Goal: Task Accomplishment & Management: Complete application form

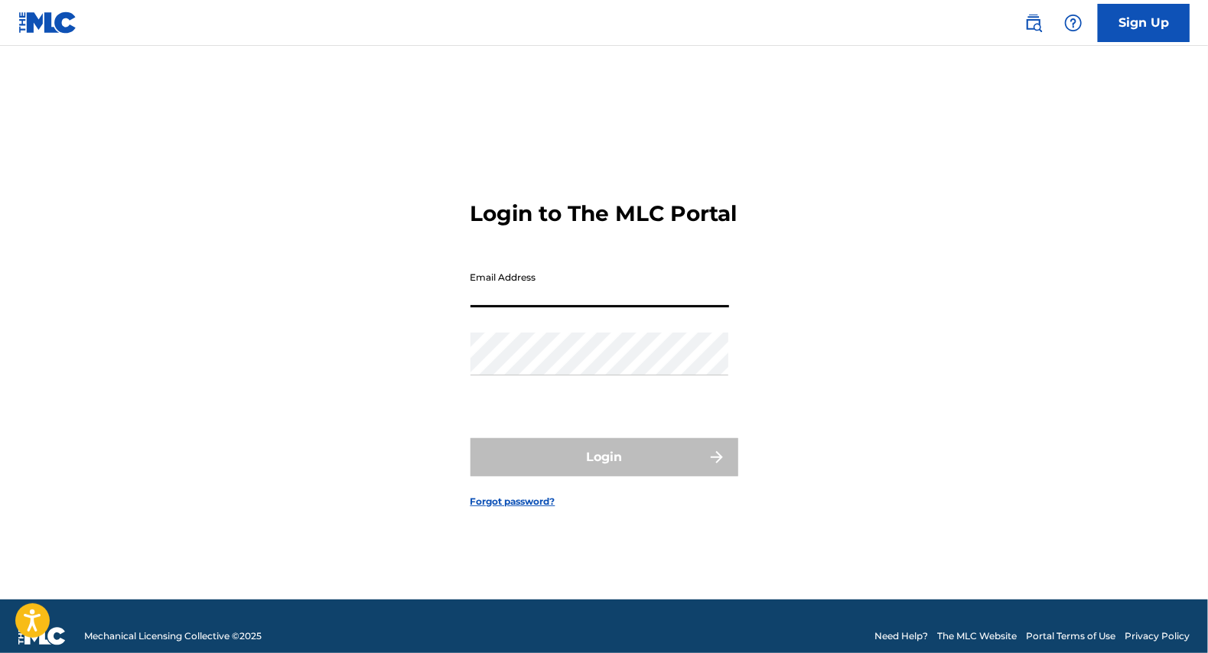
click at [557, 304] on input "Email Address" at bounding box center [600, 286] width 259 height 44
type input "[EMAIL_ADDRESS][DOMAIN_NAME]"
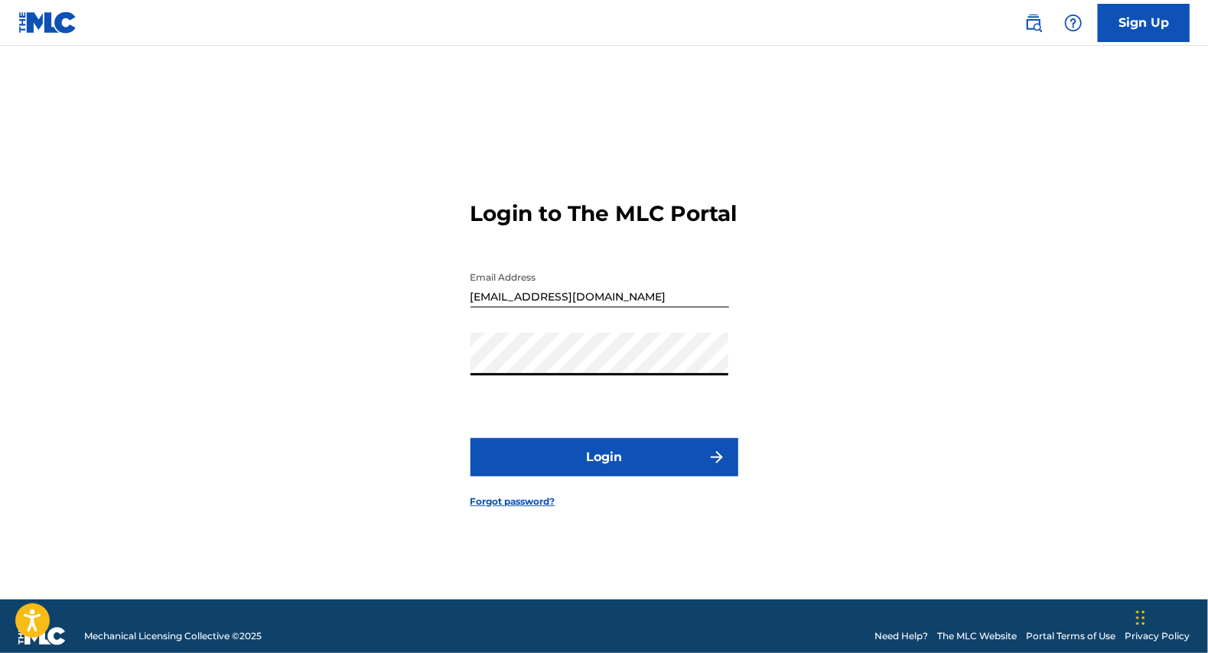
click at [471, 438] on button "Login" at bounding box center [605, 457] width 268 height 38
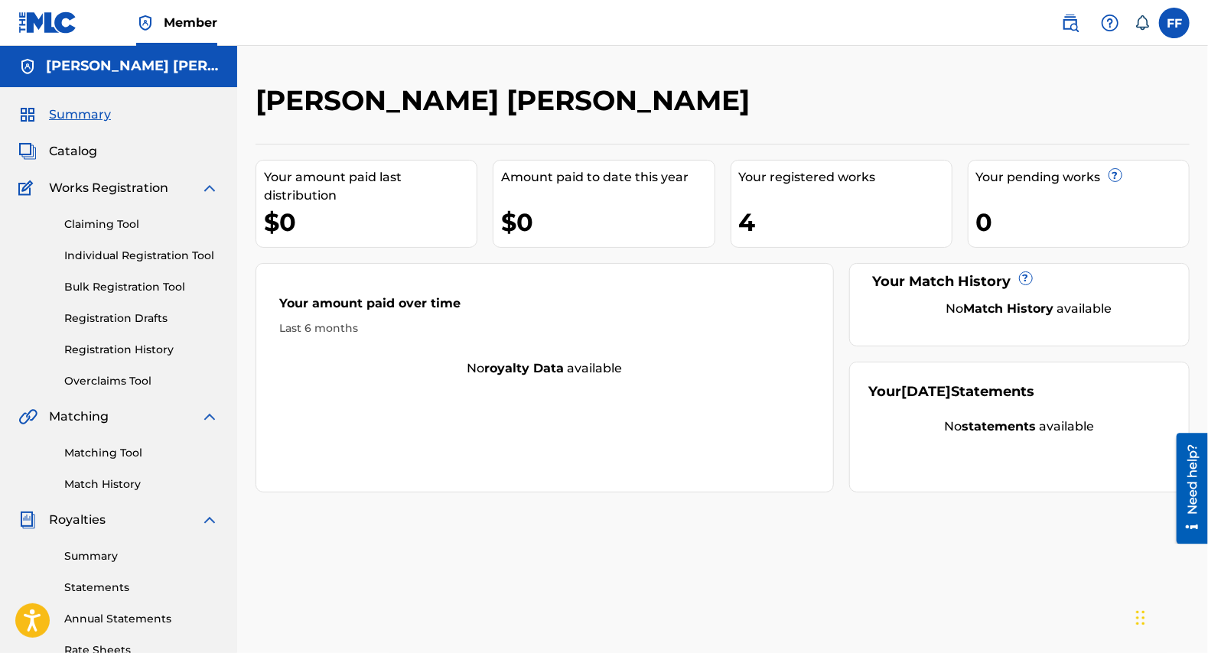
click at [90, 153] on span "Catalog" at bounding box center [73, 151] width 48 height 18
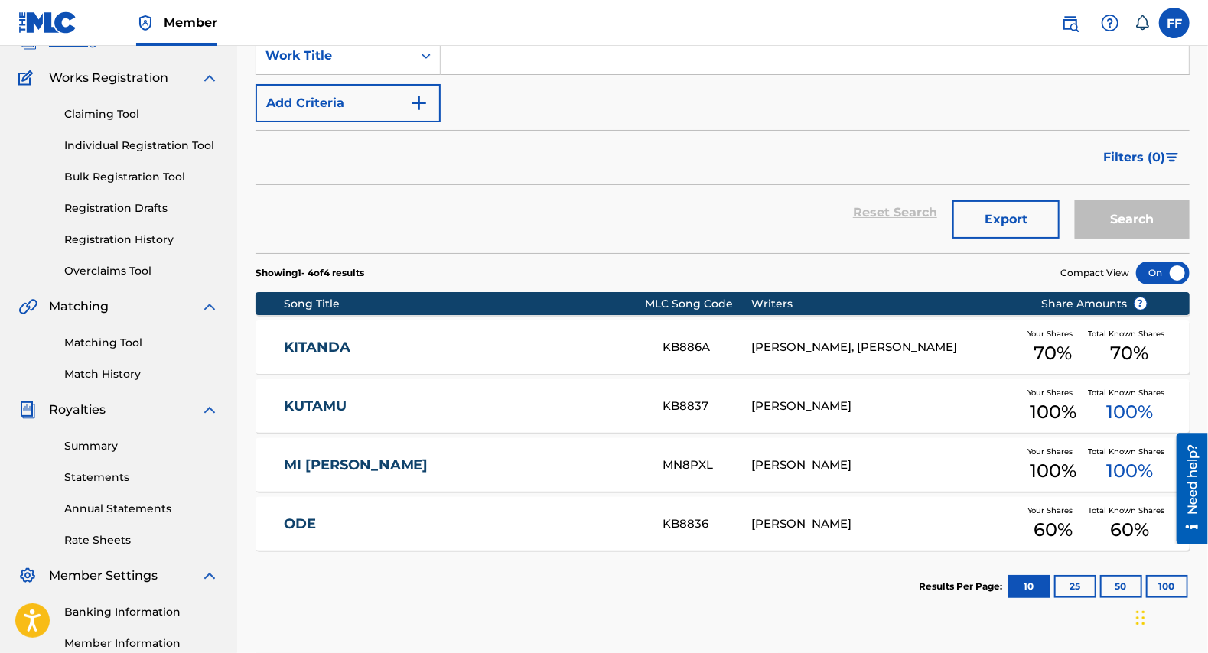
scroll to position [295, 0]
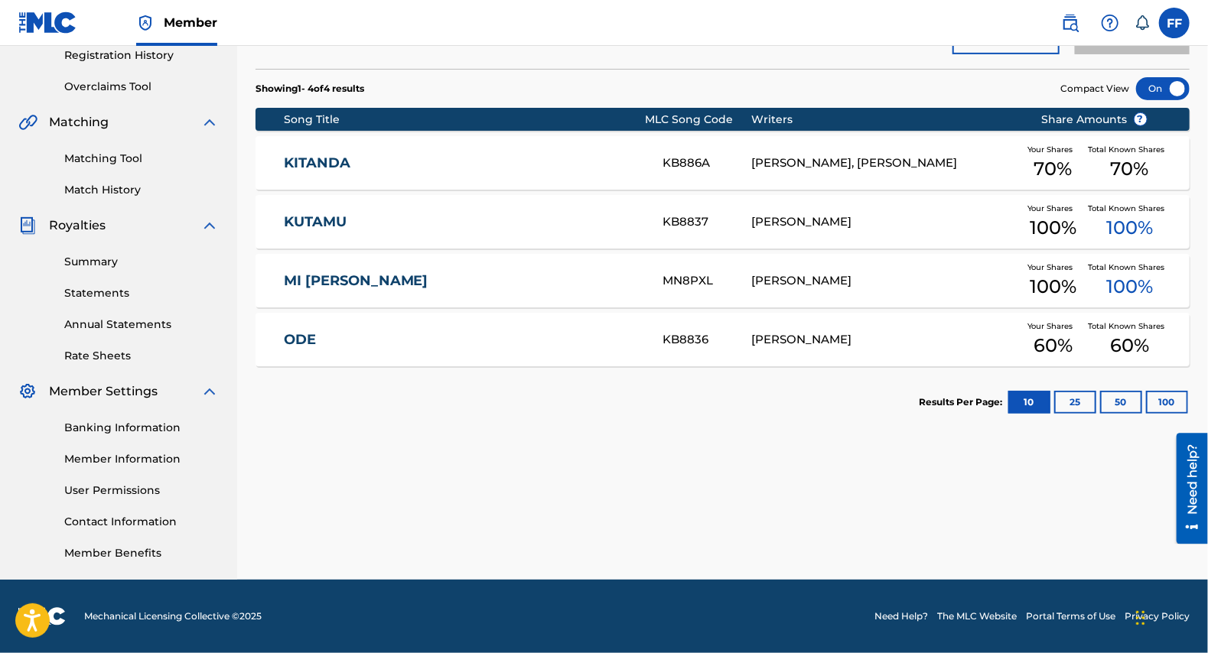
click at [154, 423] on link "Banking Information" at bounding box center [141, 428] width 155 height 16
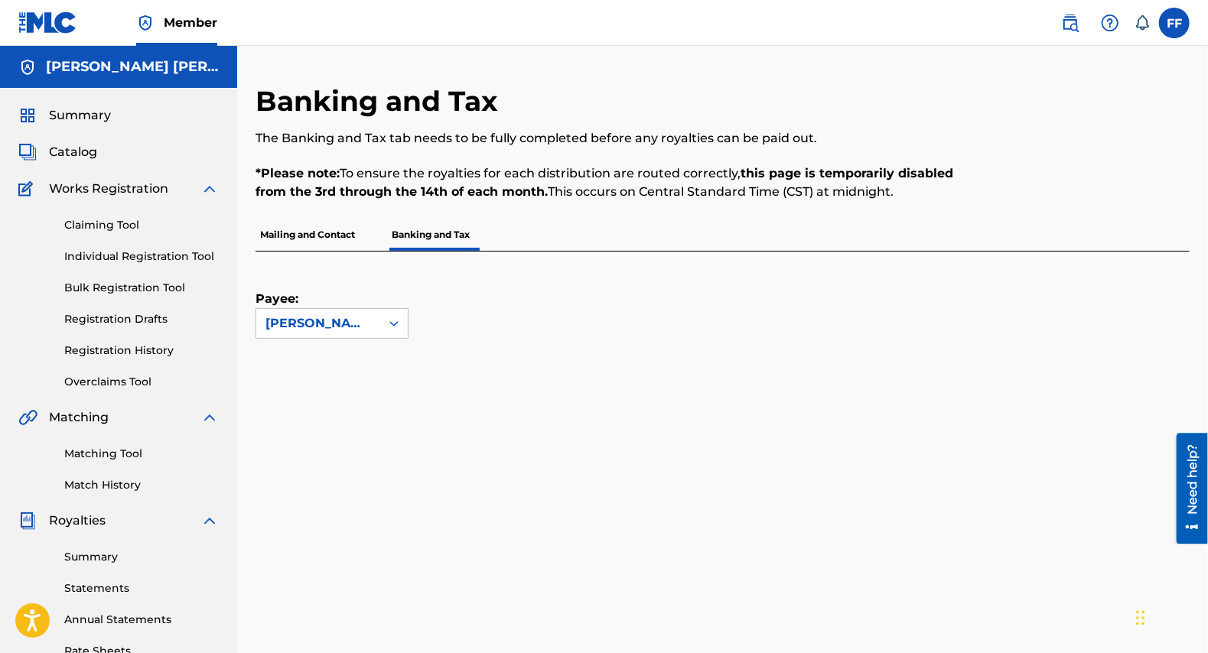
click at [158, 350] on link "Registration History" at bounding box center [141, 351] width 155 height 16
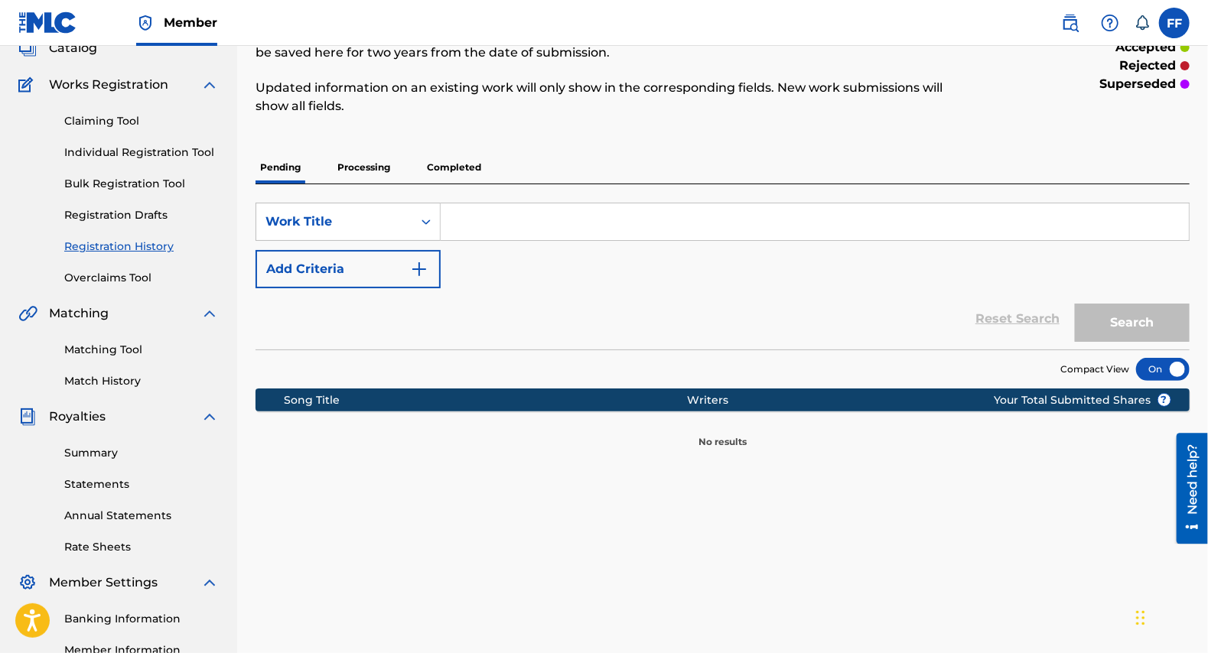
scroll to position [112, 0]
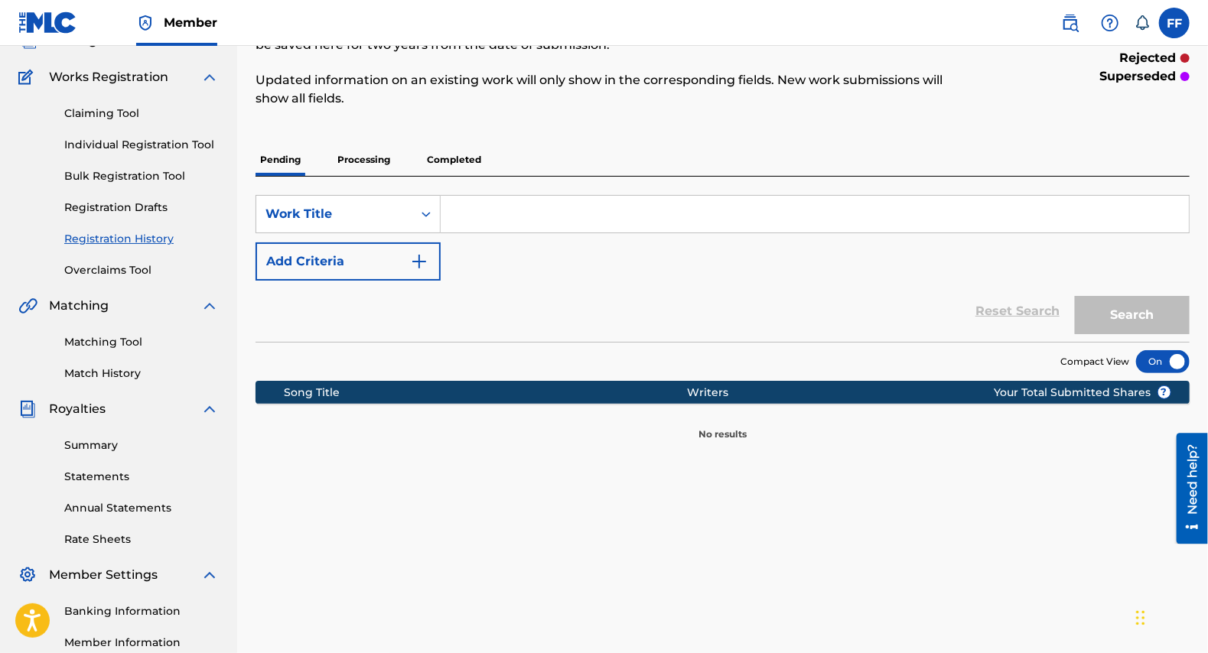
click at [381, 170] on p "Processing" at bounding box center [364, 160] width 62 height 32
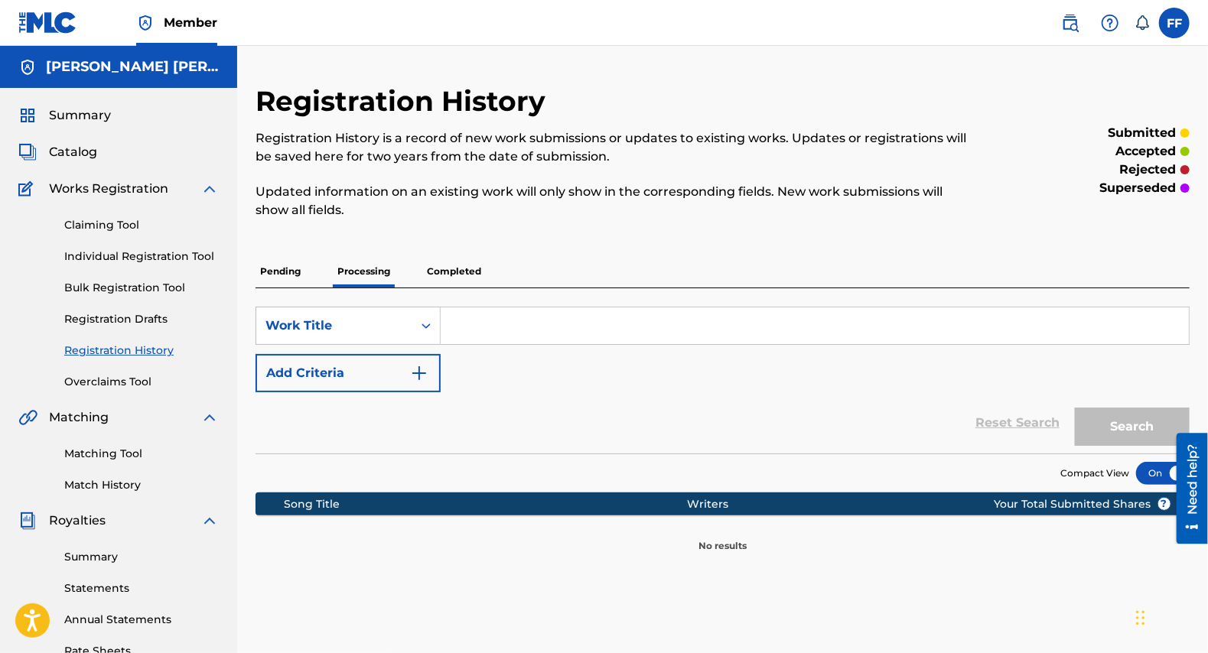
click at [466, 265] on p "Completed" at bounding box center [453, 272] width 63 height 32
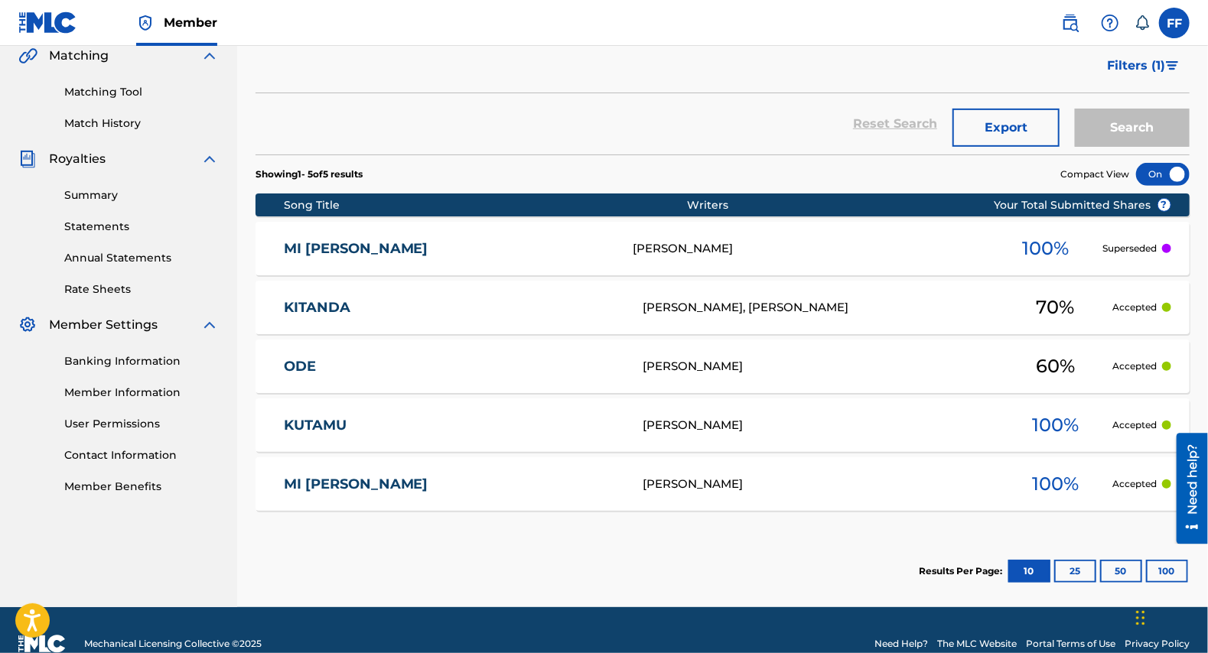
scroll to position [363, 0]
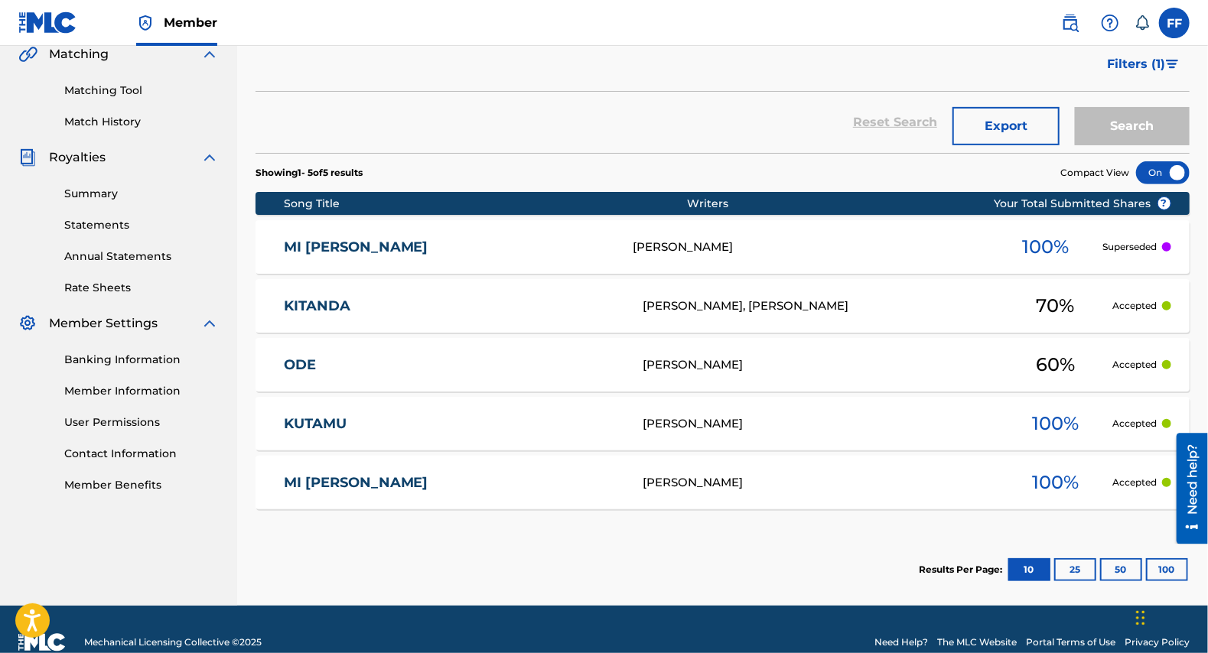
click at [465, 265] on div "MI [PERSON_NAME] 100 % Superseded" at bounding box center [723, 247] width 934 height 54
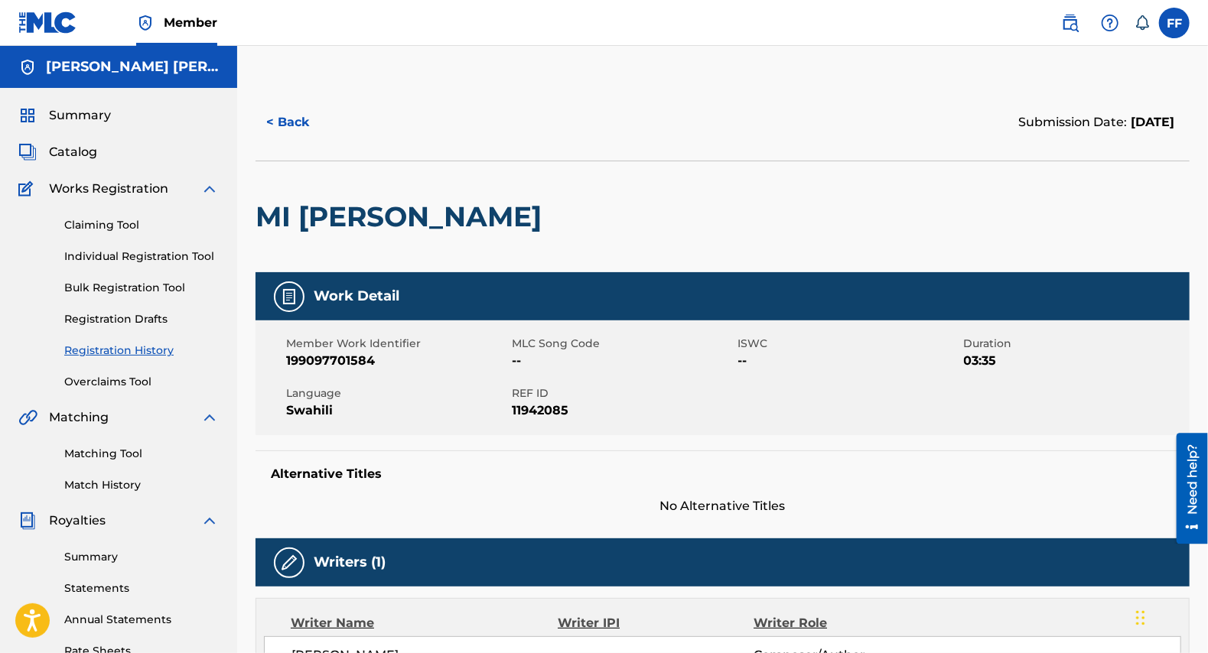
click at [115, 226] on link "Claiming Tool" at bounding box center [141, 225] width 155 height 16
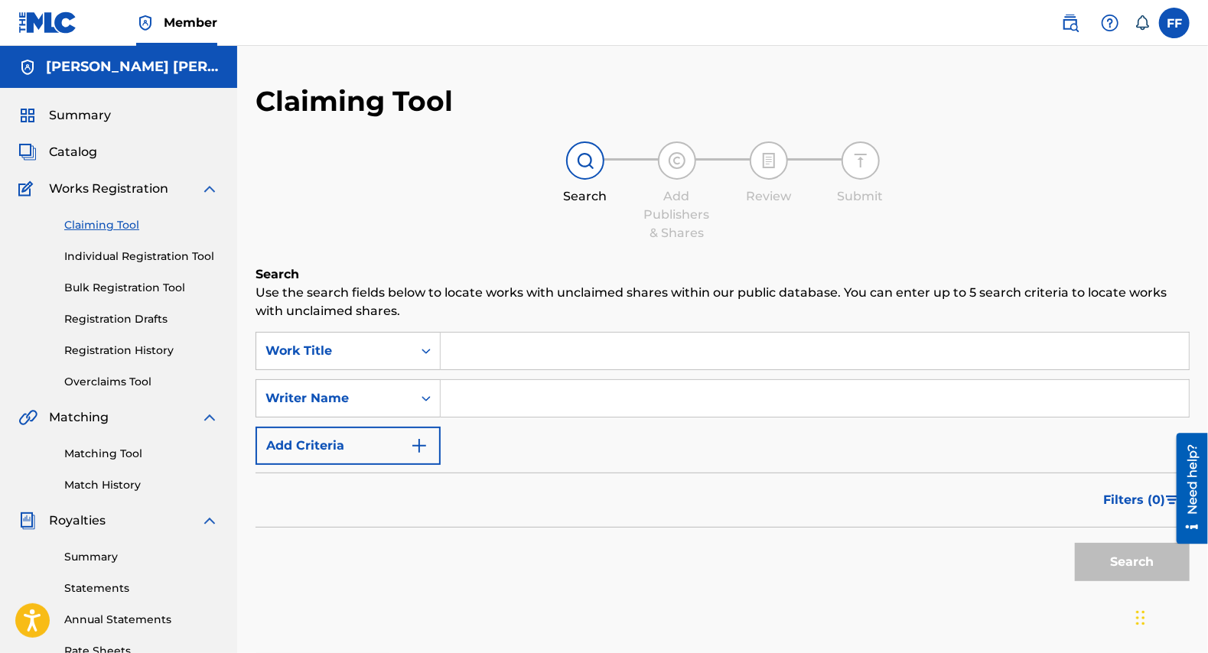
click at [493, 344] on input "Search Form" at bounding box center [815, 351] width 748 height 37
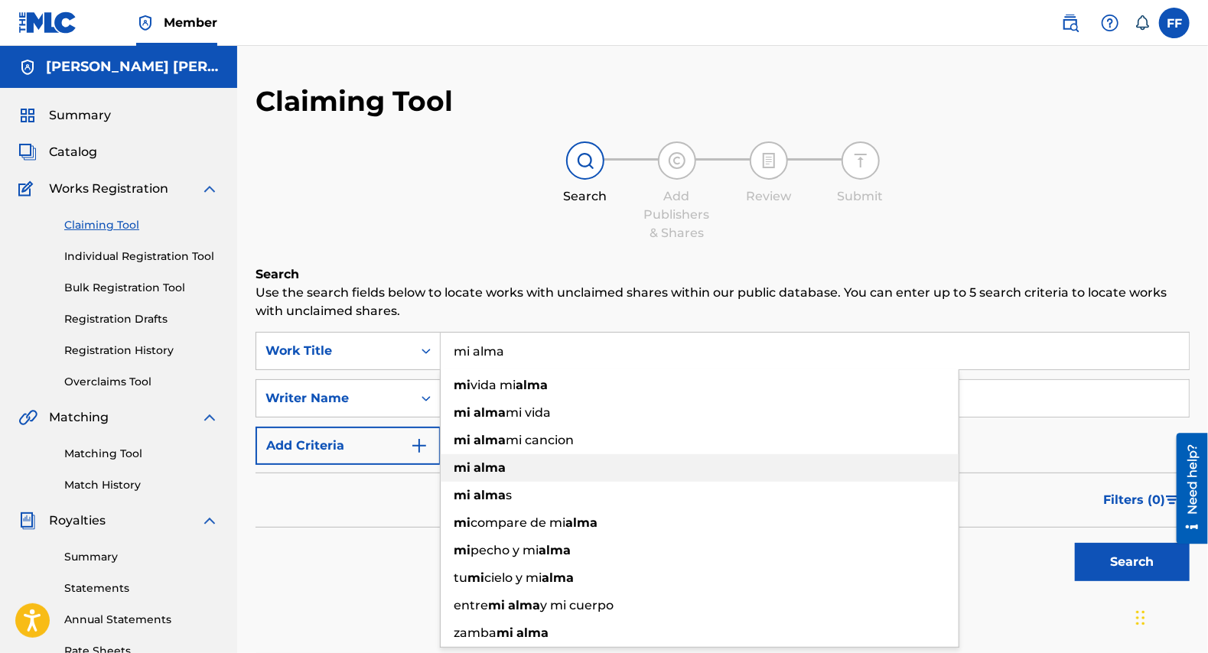
type input "mi alma"
click at [679, 478] on div "mi [PERSON_NAME]" at bounding box center [700, 468] width 518 height 28
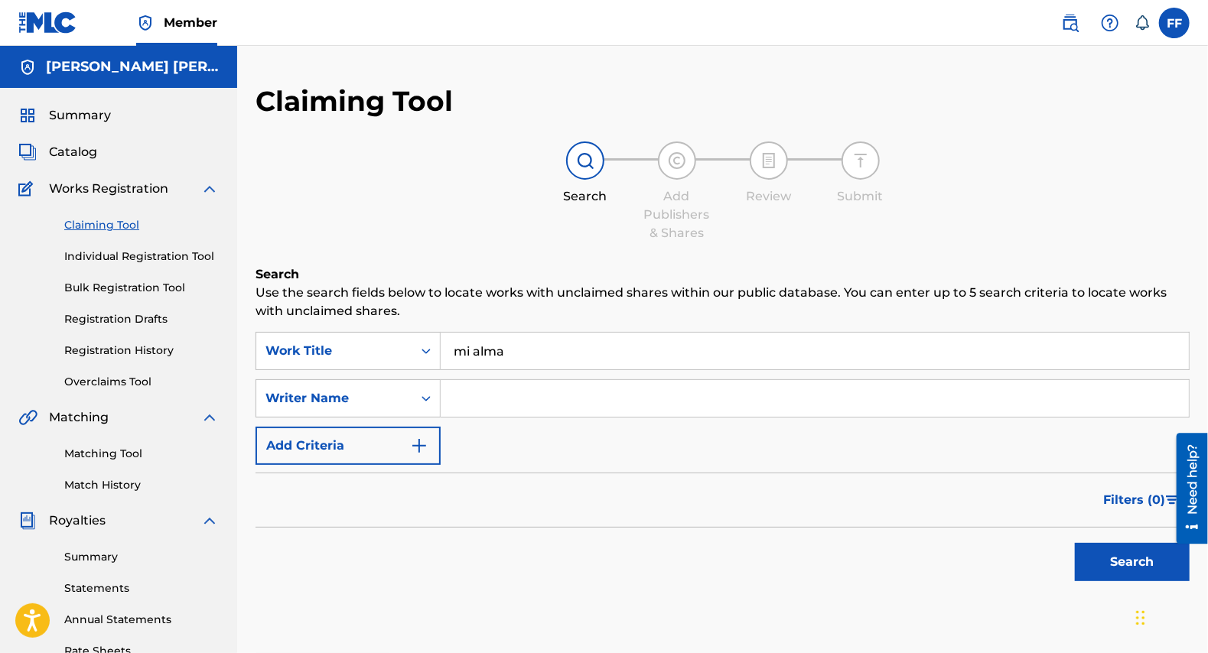
click at [1099, 556] on button "Search" at bounding box center [1132, 562] width 115 height 38
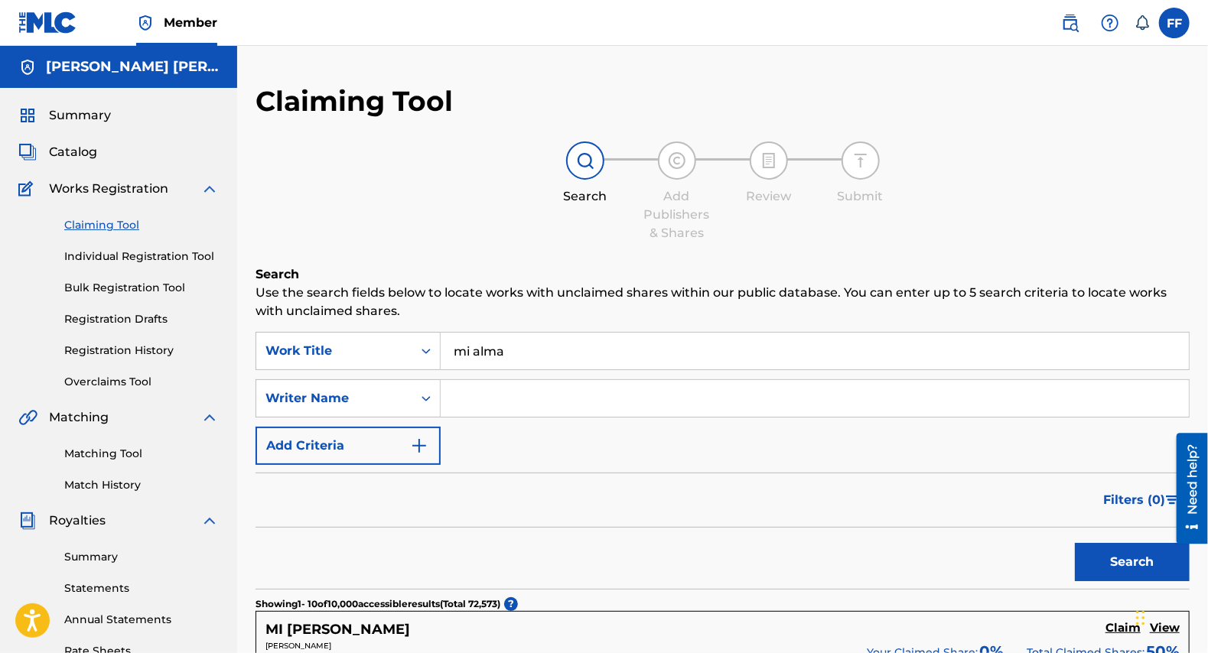
click at [578, 396] on input "Search Form" at bounding box center [815, 398] width 748 height 37
click at [1089, 556] on button "Search" at bounding box center [1132, 562] width 115 height 38
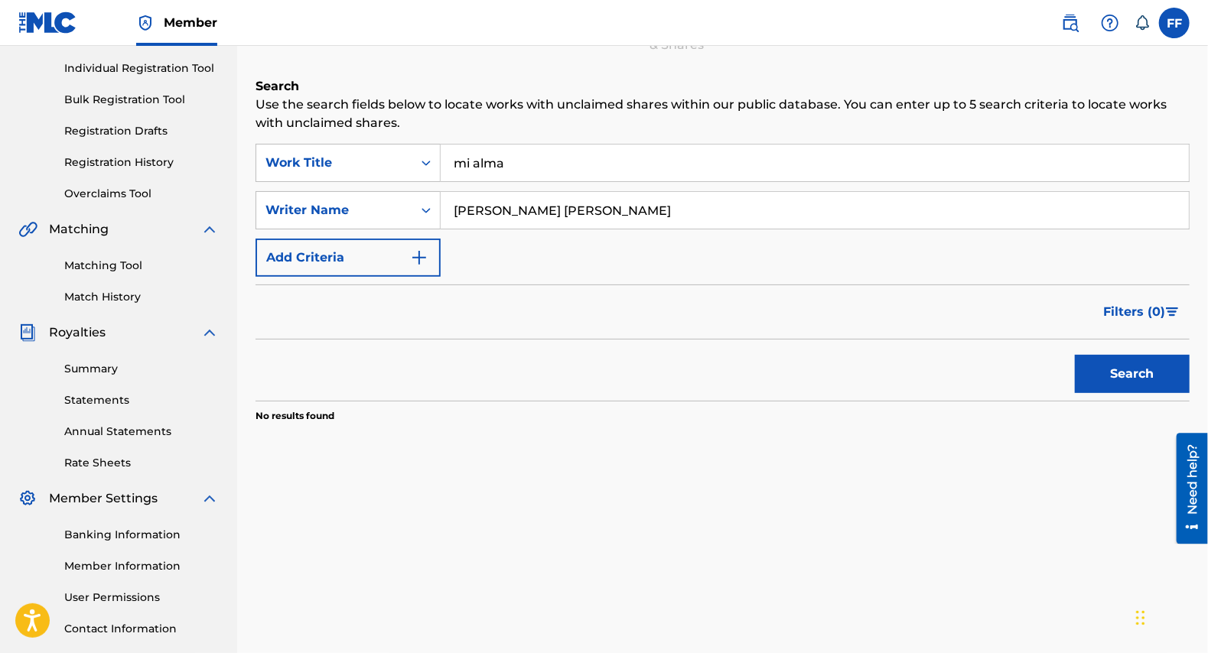
scroll to position [189, 0]
click at [544, 216] on input "[PERSON_NAME] [PERSON_NAME]" at bounding box center [815, 209] width 748 height 37
type input "[PERSON_NAME]"
click at [1075, 354] on button "Search" at bounding box center [1132, 373] width 115 height 38
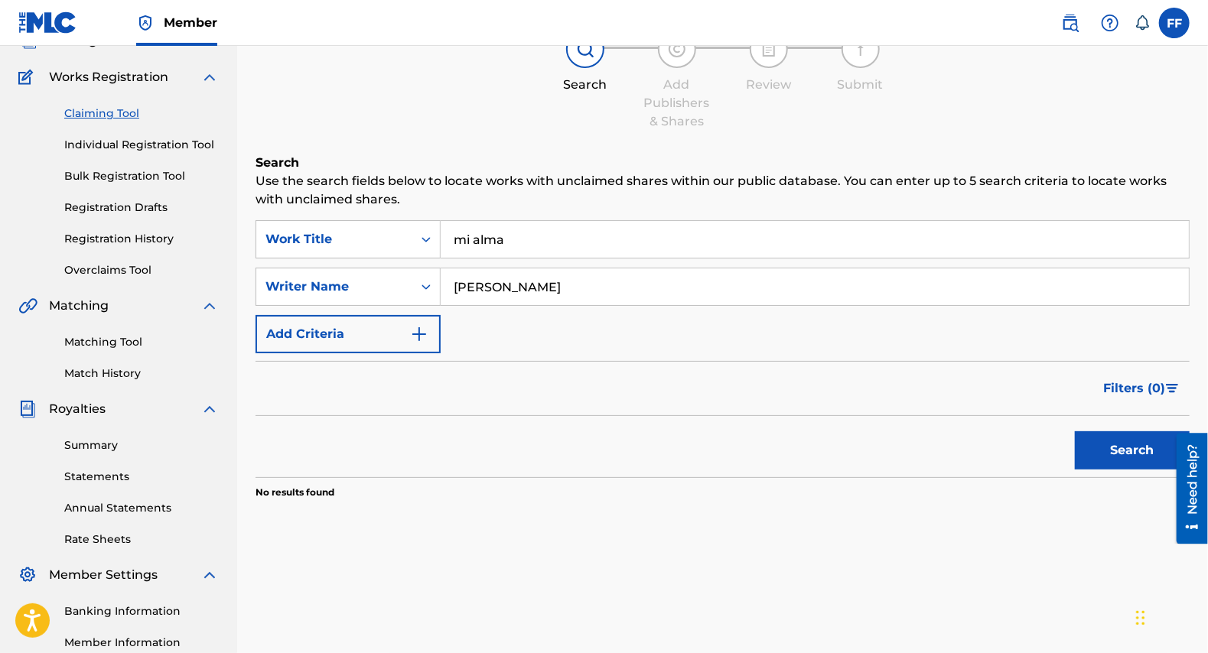
scroll to position [0, 0]
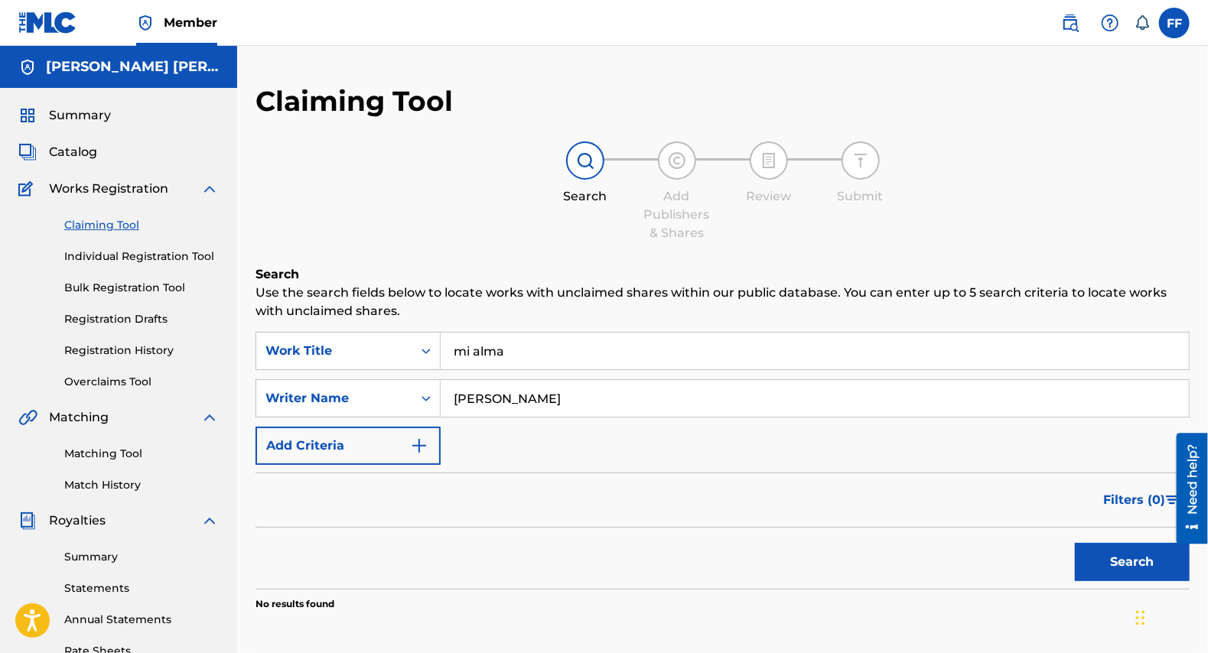
click at [138, 253] on link "Individual Registration Tool" at bounding box center [141, 257] width 155 height 16
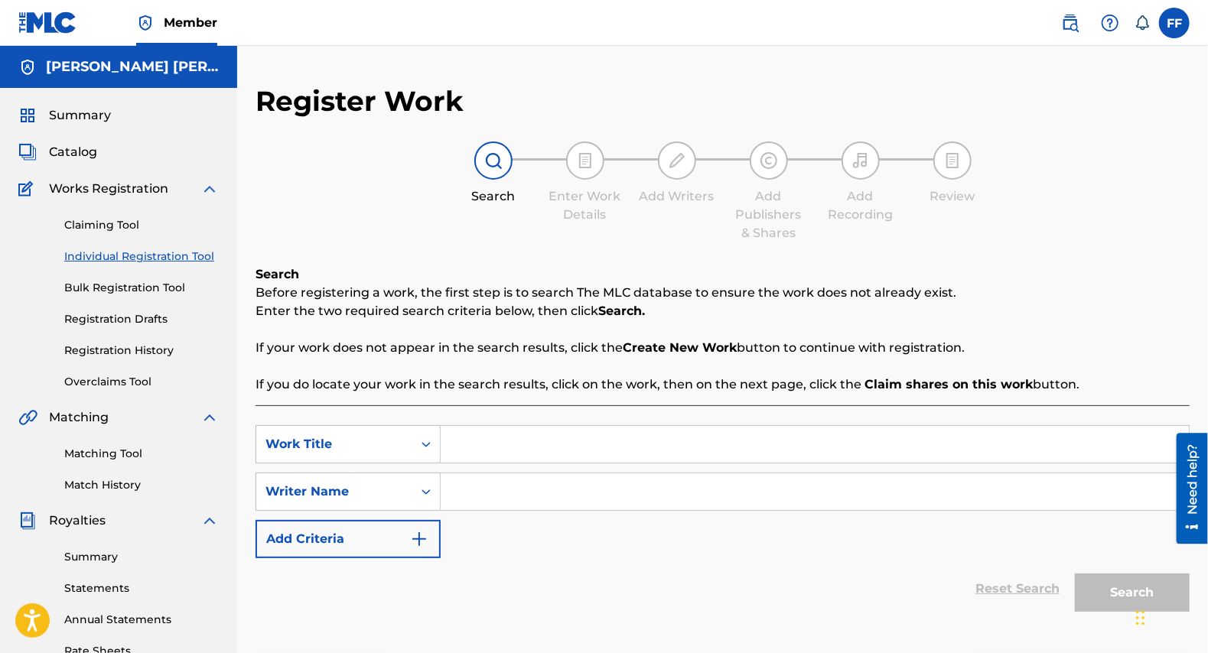
click at [488, 451] on input "Search Form" at bounding box center [815, 444] width 748 height 37
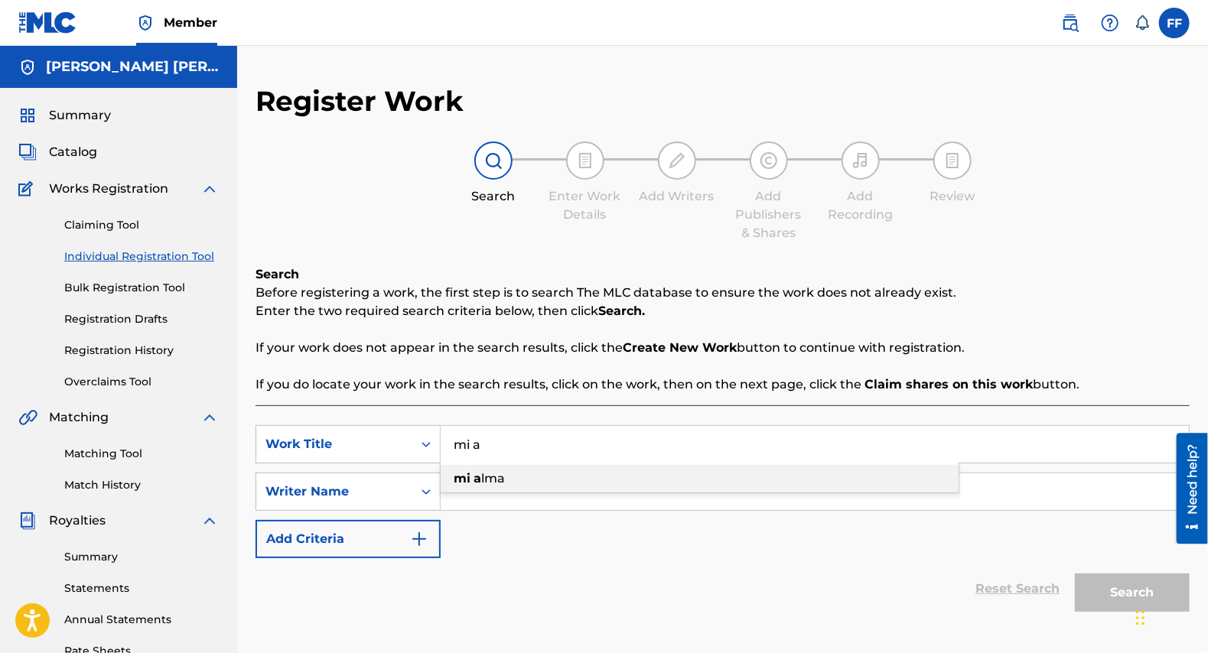
click at [476, 478] on strong "a" at bounding box center [478, 478] width 8 height 15
type input "mi alma"
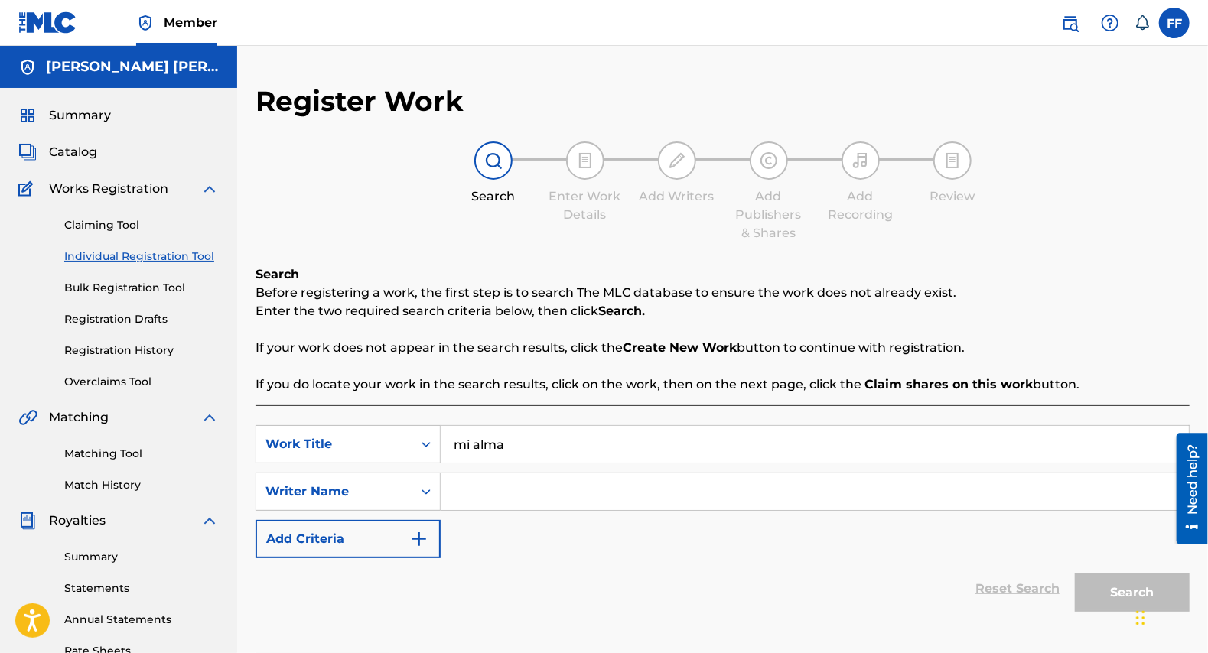
click at [478, 490] on input "Search Form" at bounding box center [815, 492] width 748 height 37
click at [1124, 579] on button "Search" at bounding box center [1132, 593] width 115 height 38
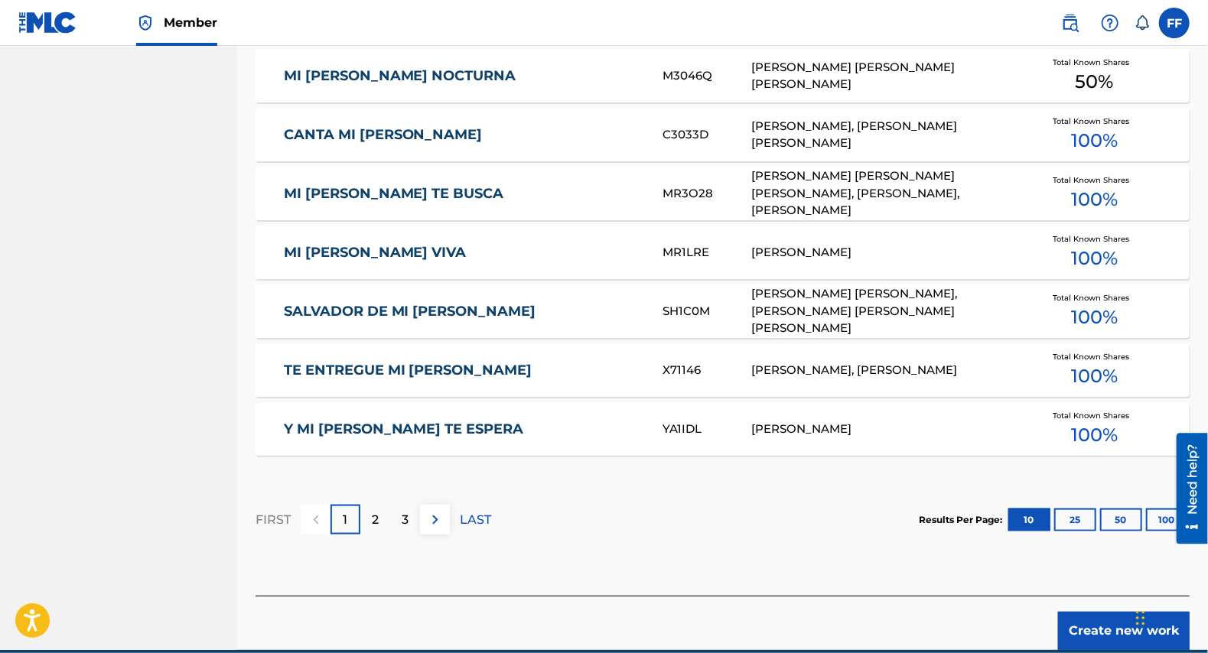
scroll to position [861, 0]
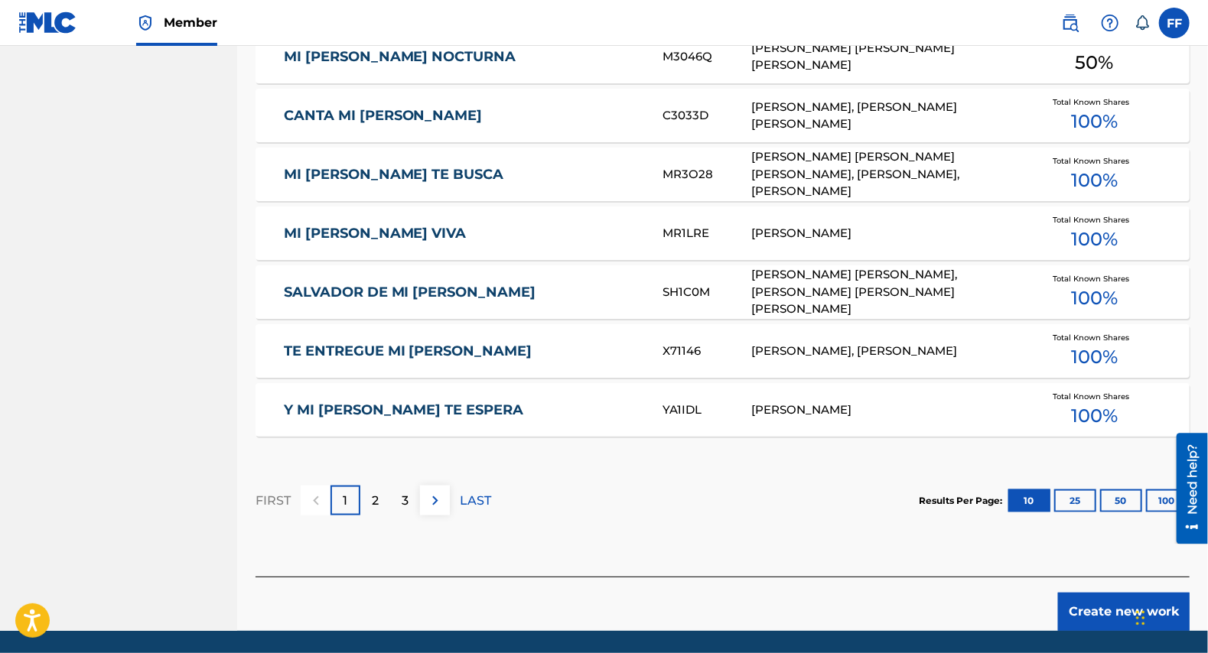
click at [368, 498] on div "2" at bounding box center [375, 501] width 30 height 30
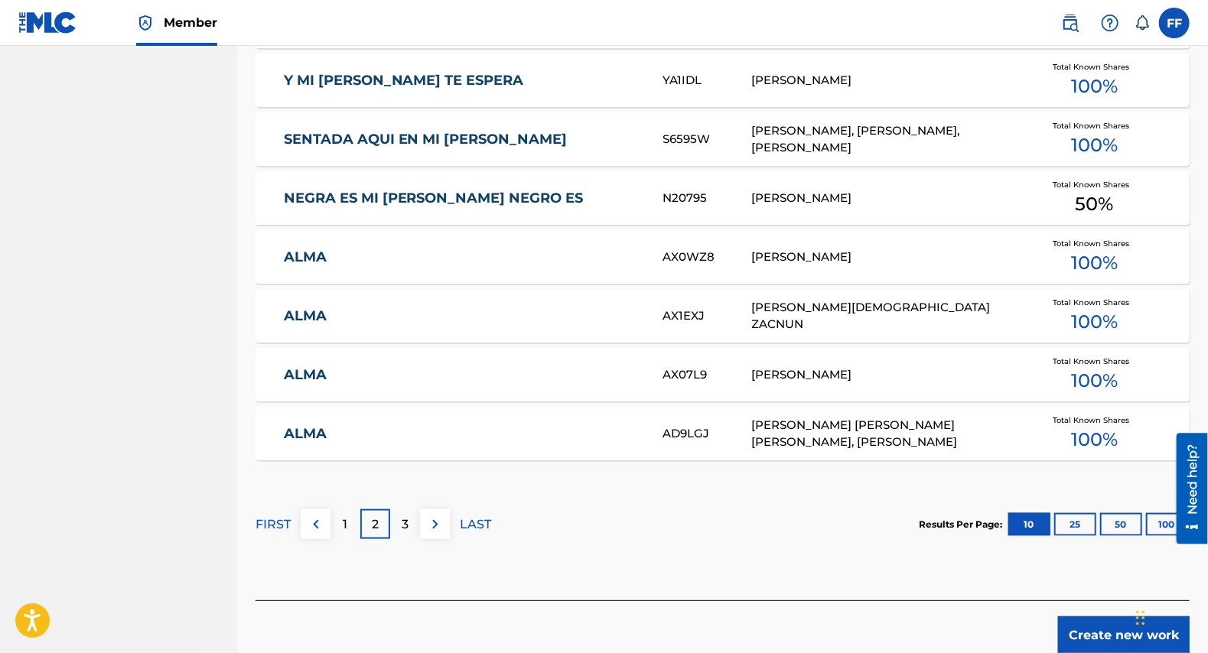
scroll to position [887, 0]
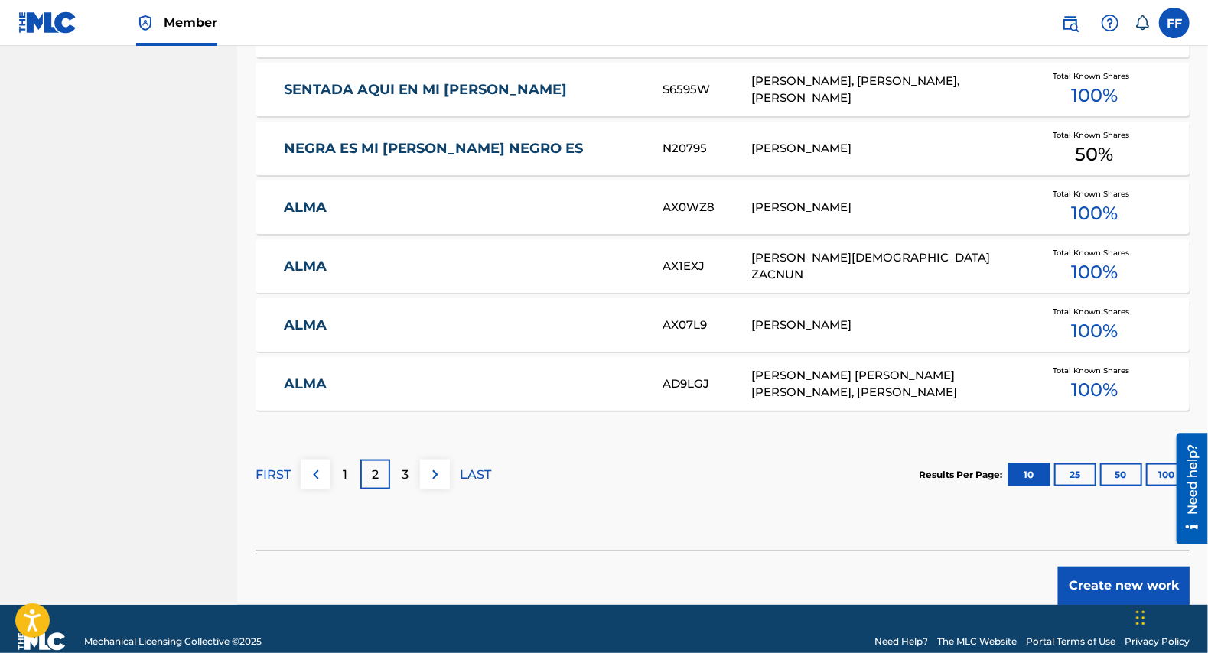
click at [405, 474] on p "3" at bounding box center [405, 475] width 7 height 18
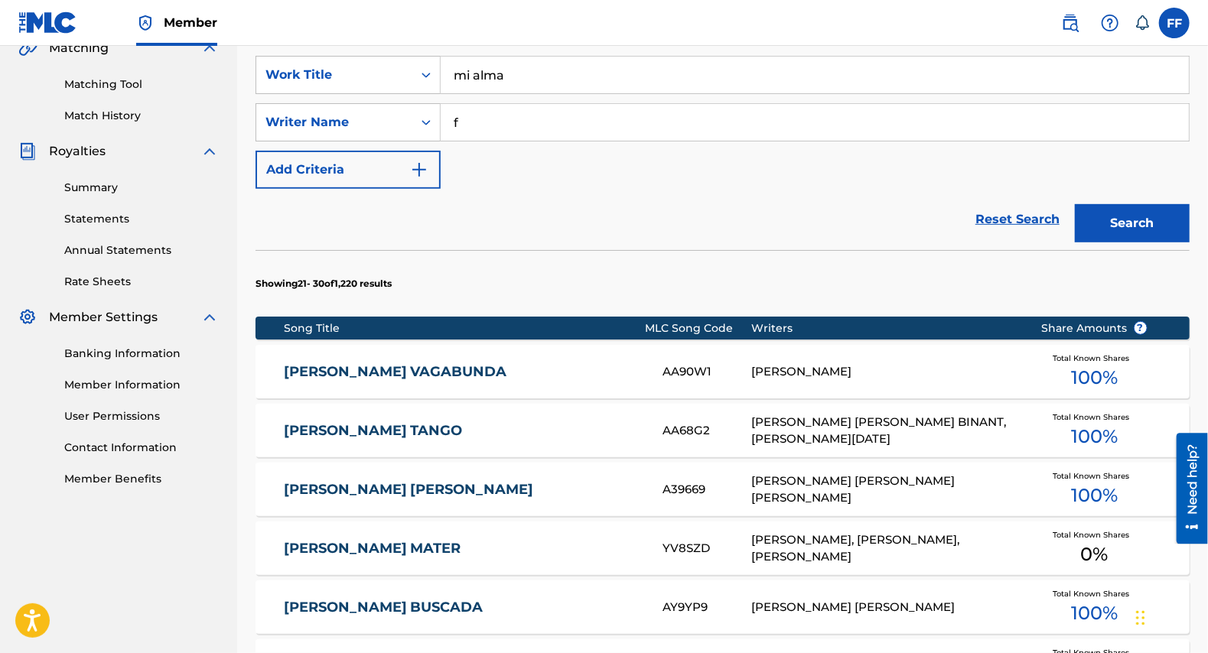
scroll to position [317, 0]
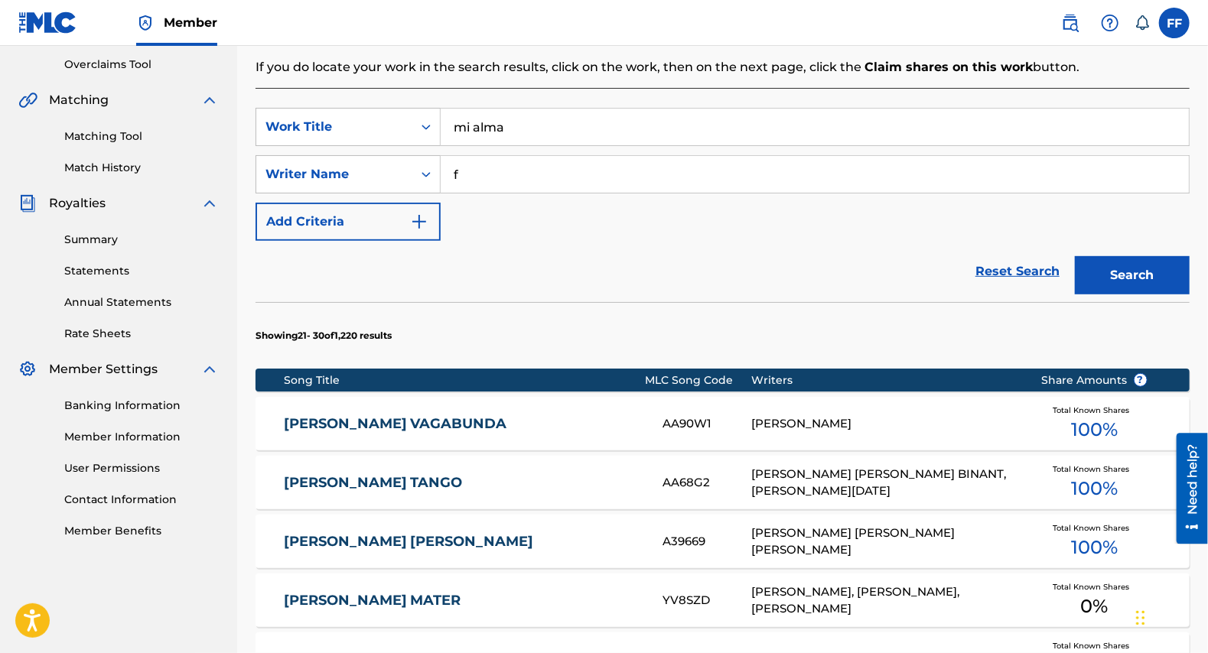
click at [492, 164] on input "f" at bounding box center [815, 174] width 748 height 37
click at [492, 171] on input "f" at bounding box center [815, 174] width 748 height 37
click at [1109, 276] on button "Search" at bounding box center [1132, 275] width 115 height 38
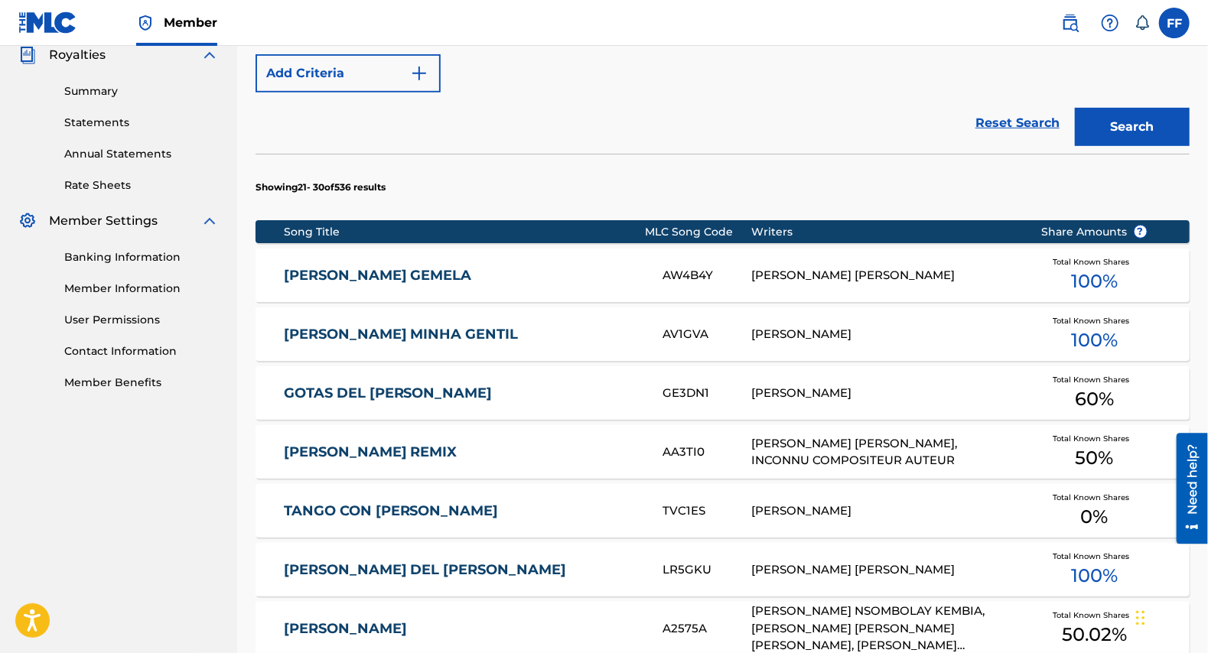
scroll to position [360, 0]
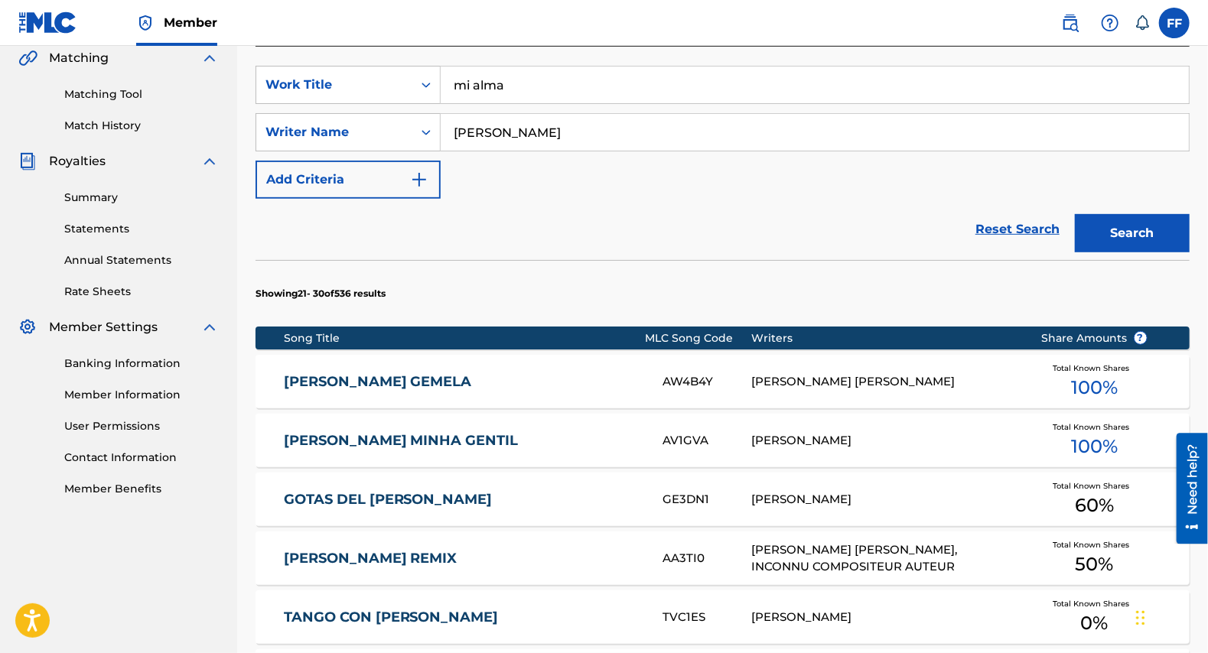
click at [616, 142] on input "[PERSON_NAME]" at bounding box center [815, 132] width 748 height 37
type input "[PERSON_NAME]"
click at [1075, 214] on button "Search" at bounding box center [1132, 233] width 115 height 38
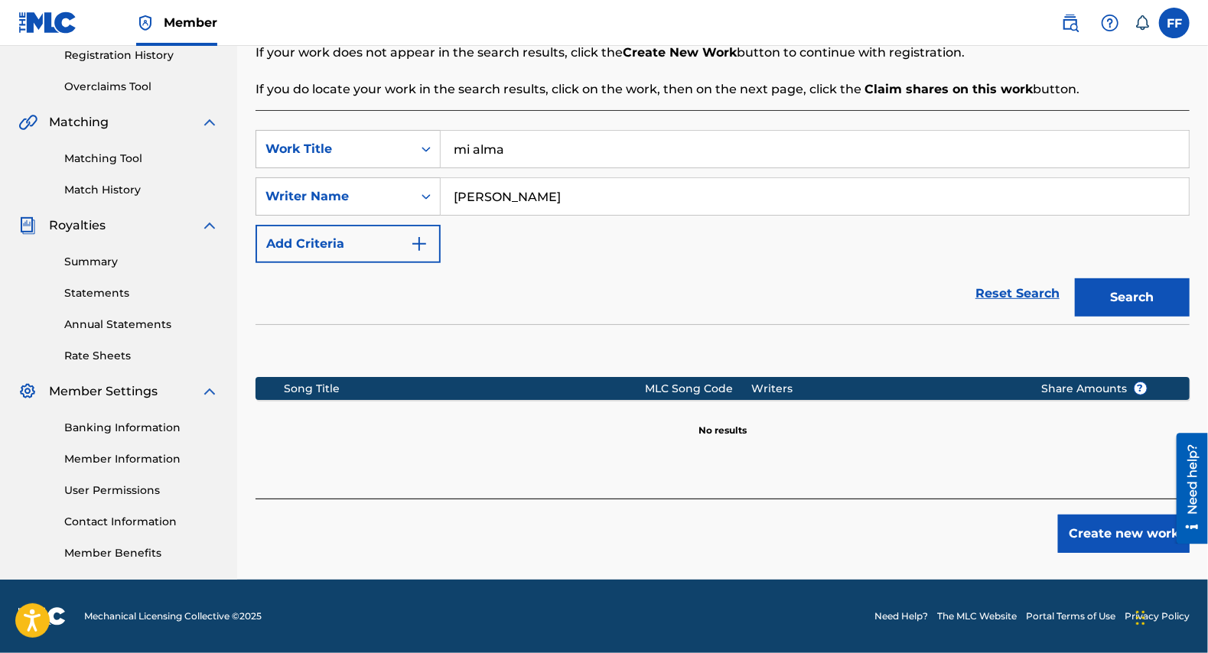
click at [1145, 533] on button "Create new work" at bounding box center [1124, 534] width 132 height 38
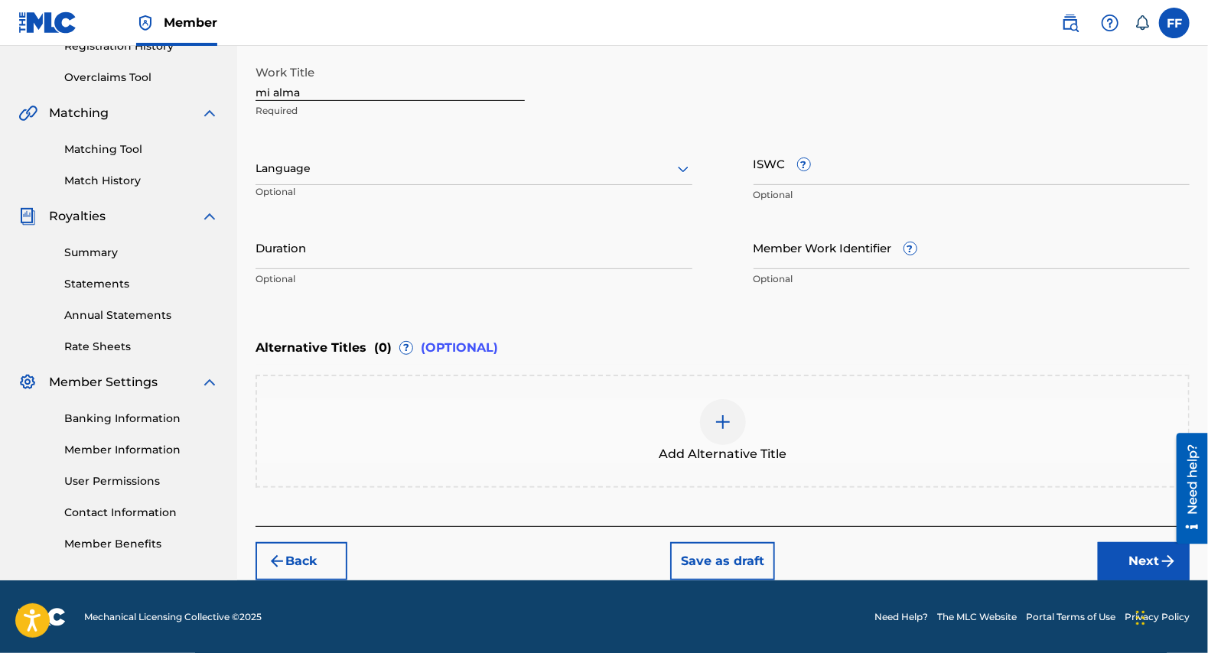
scroll to position [282, 0]
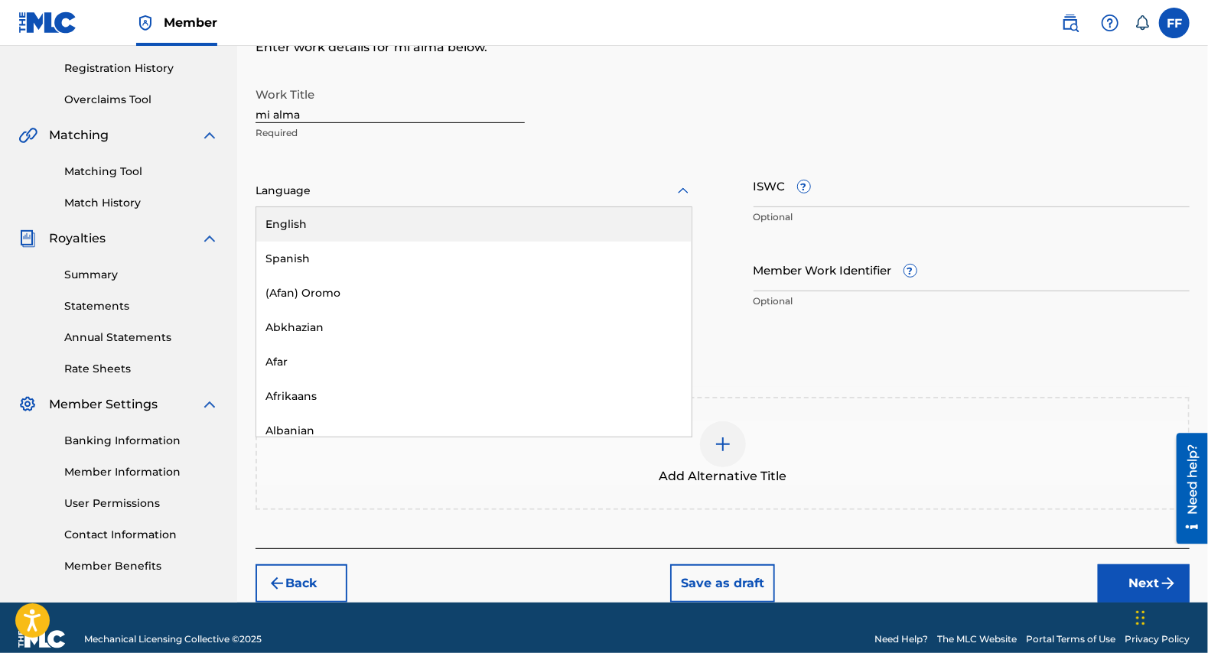
click at [494, 193] on div at bounding box center [474, 190] width 437 height 19
type input "SWA"
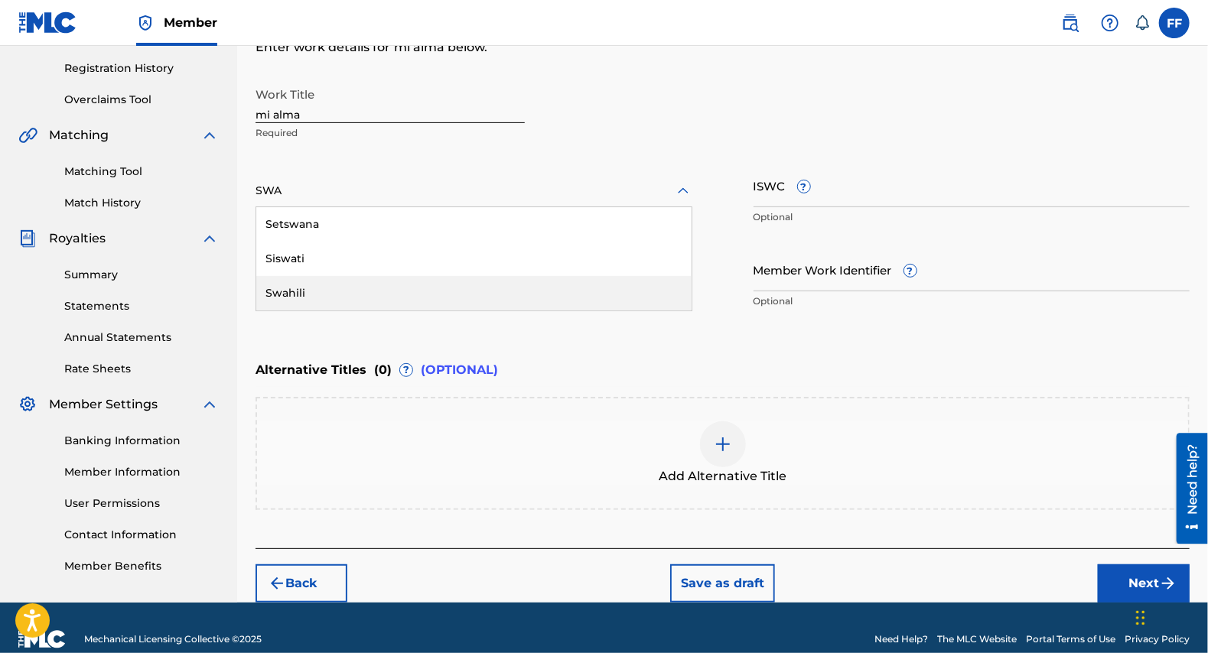
click at [362, 289] on div "Swahili" at bounding box center [473, 293] width 435 height 34
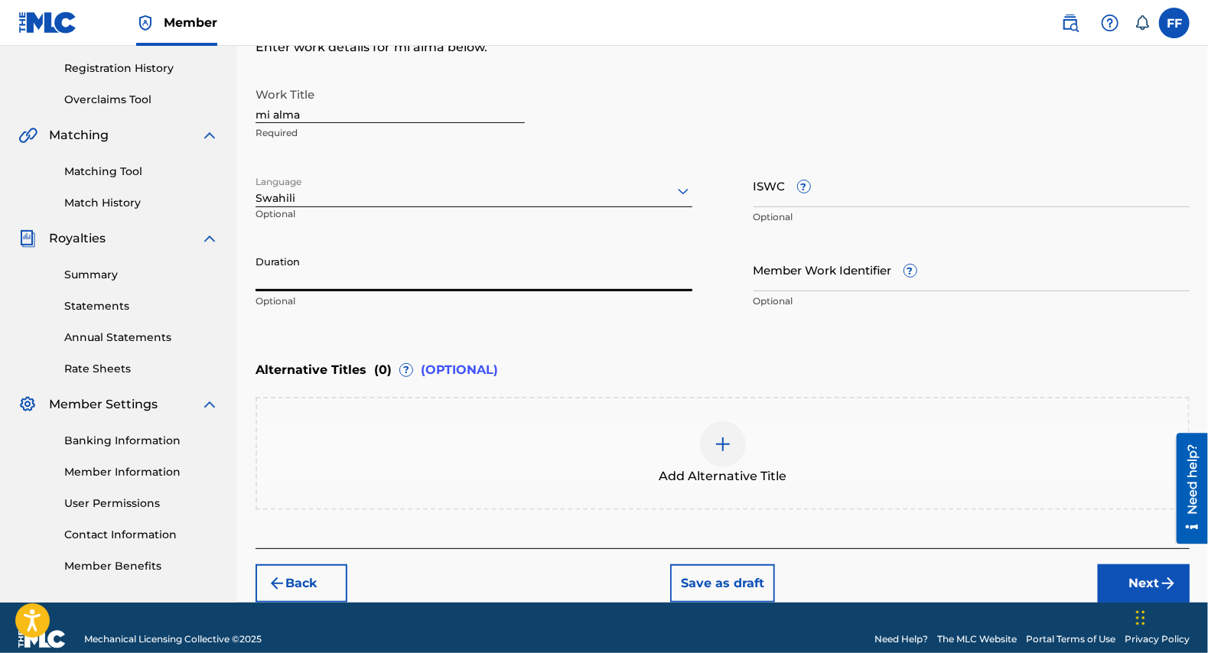
click at [501, 288] on input "Duration" at bounding box center [474, 270] width 437 height 44
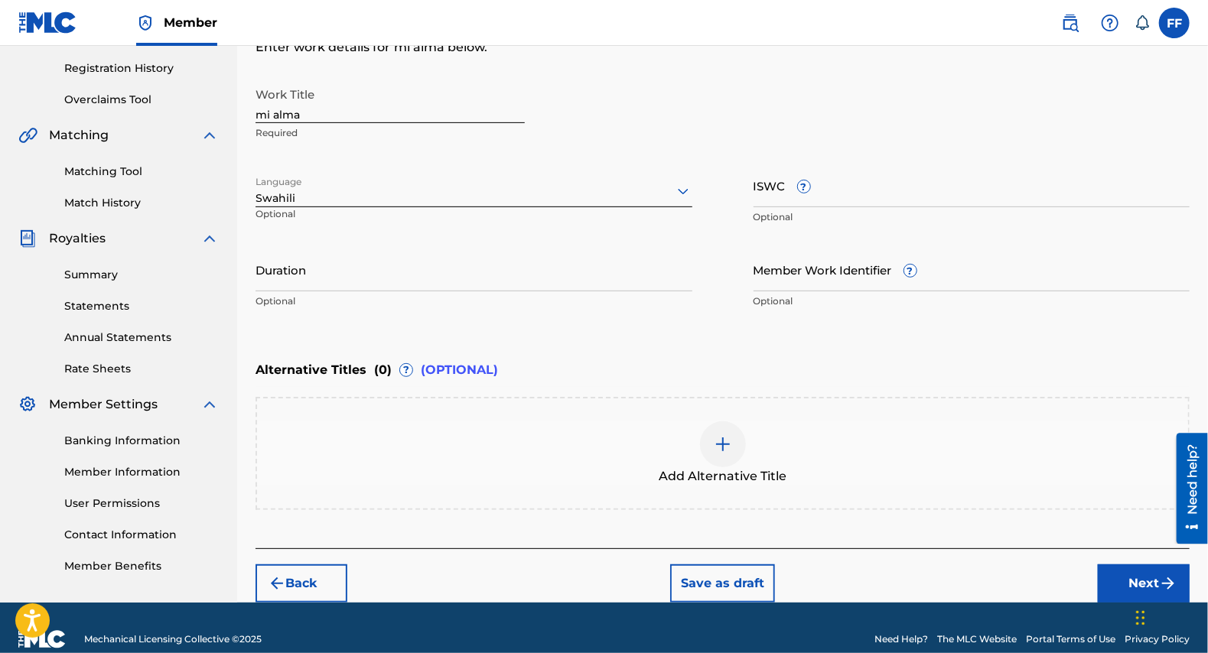
click at [1111, 575] on button "Next" at bounding box center [1144, 584] width 92 height 38
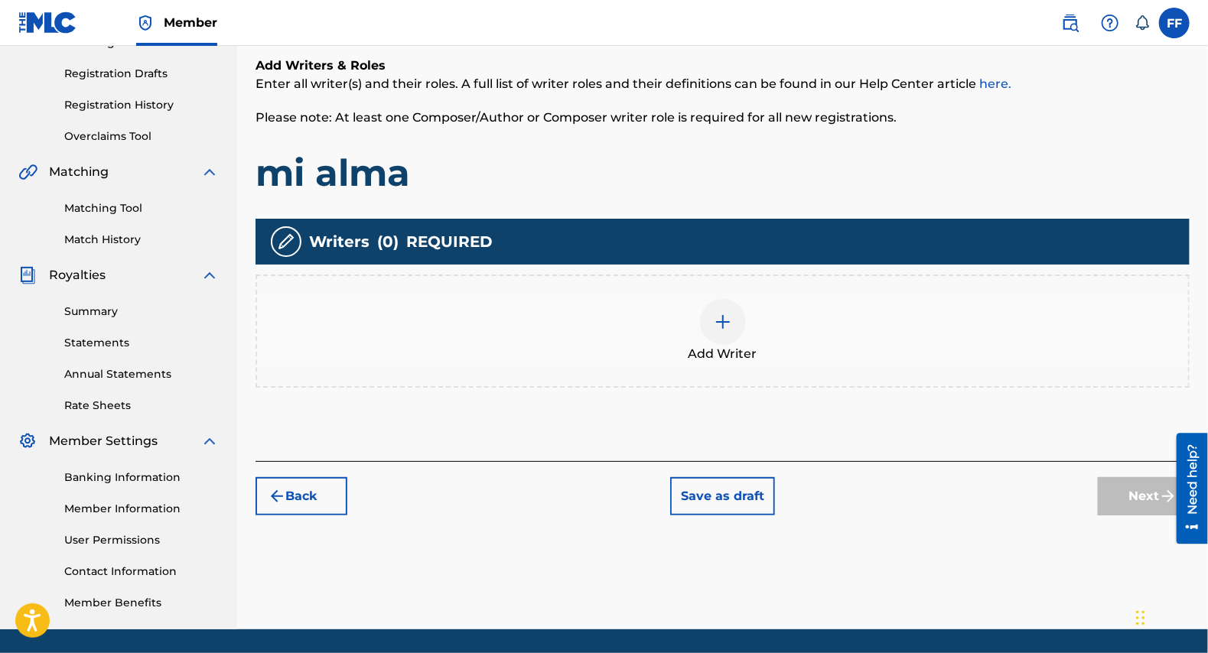
scroll to position [247, 0]
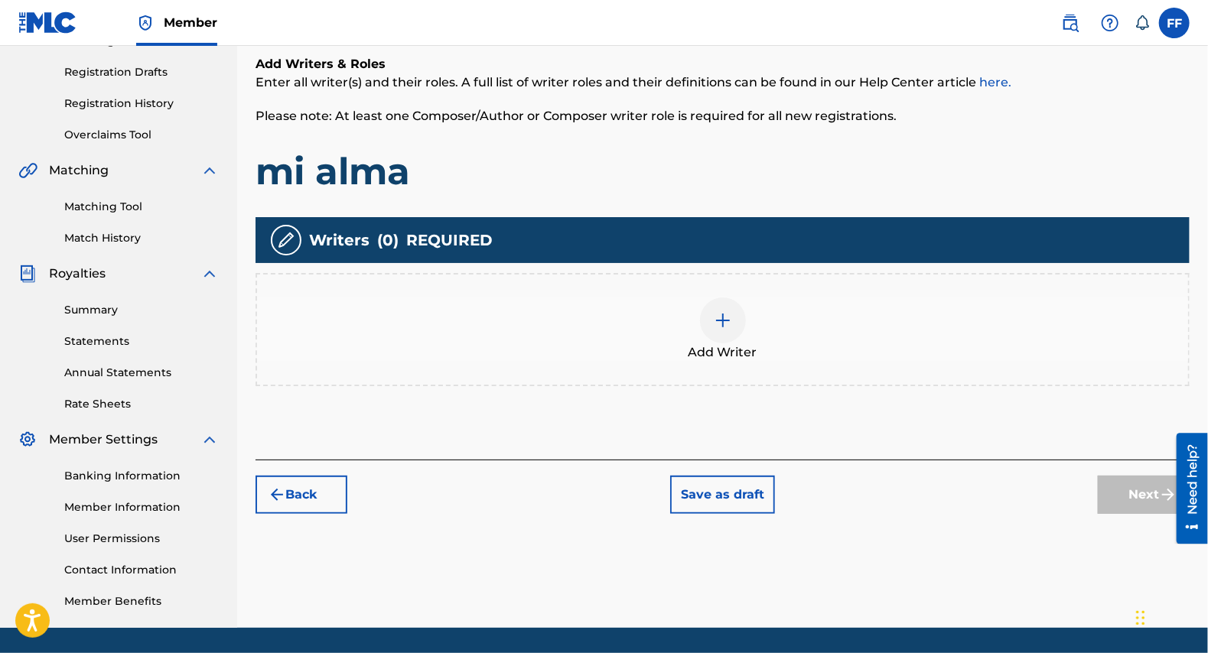
click at [715, 325] on img at bounding box center [723, 320] width 18 height 18
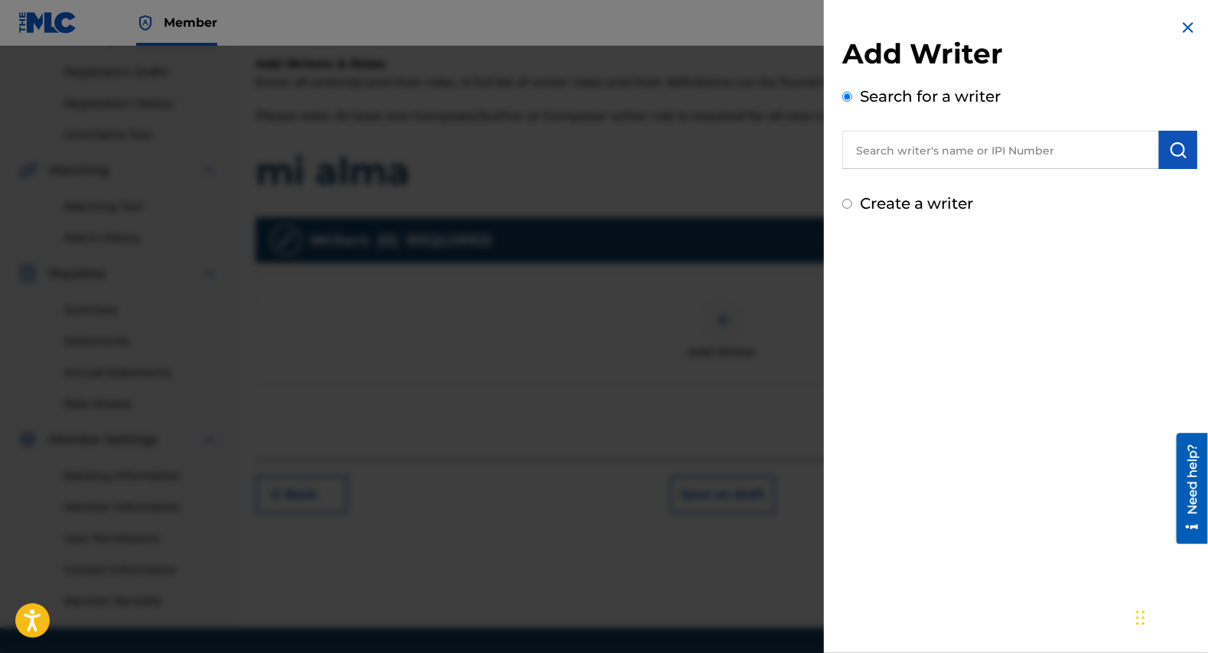
click at [1003, 159] on input "text" at bounding box center [1000, 150] width 317 height 38
click at [1169, 156] on img "submit" at bounding box center [1178, 150] width 18 height 18
click at [983, 144] on input "text" at bounding box center [1000, 150] width 317 height 38
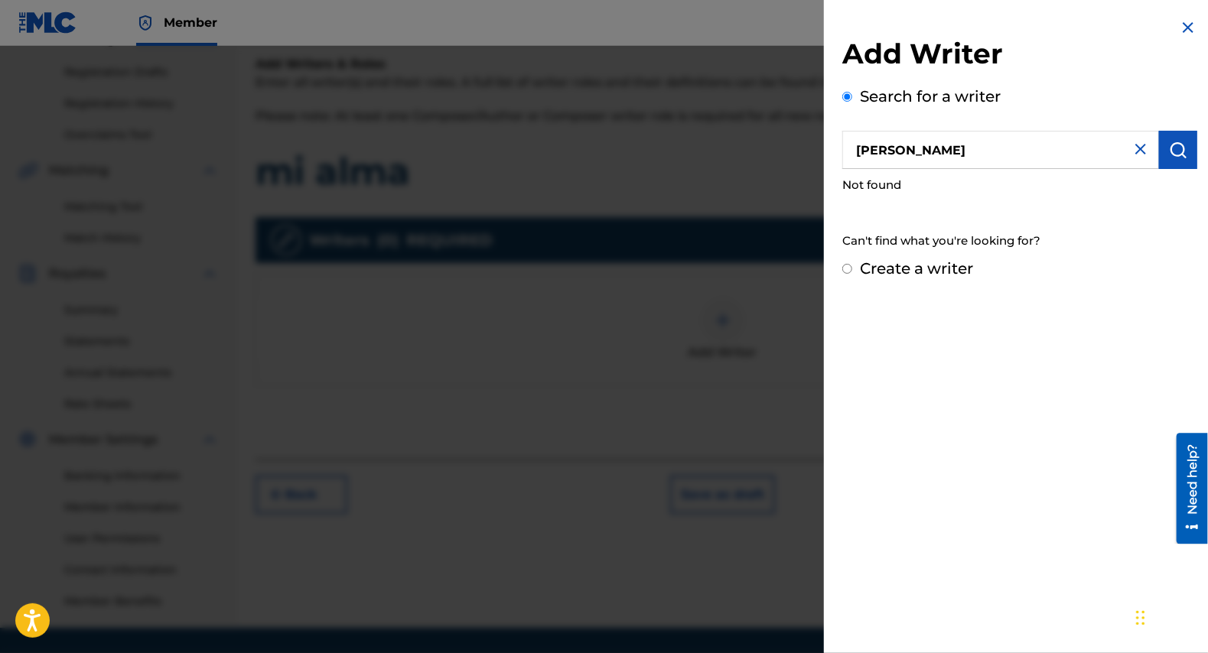
click at [1171, 148] on img "submit" at bounding box center [1178, 150] width 18 height 18
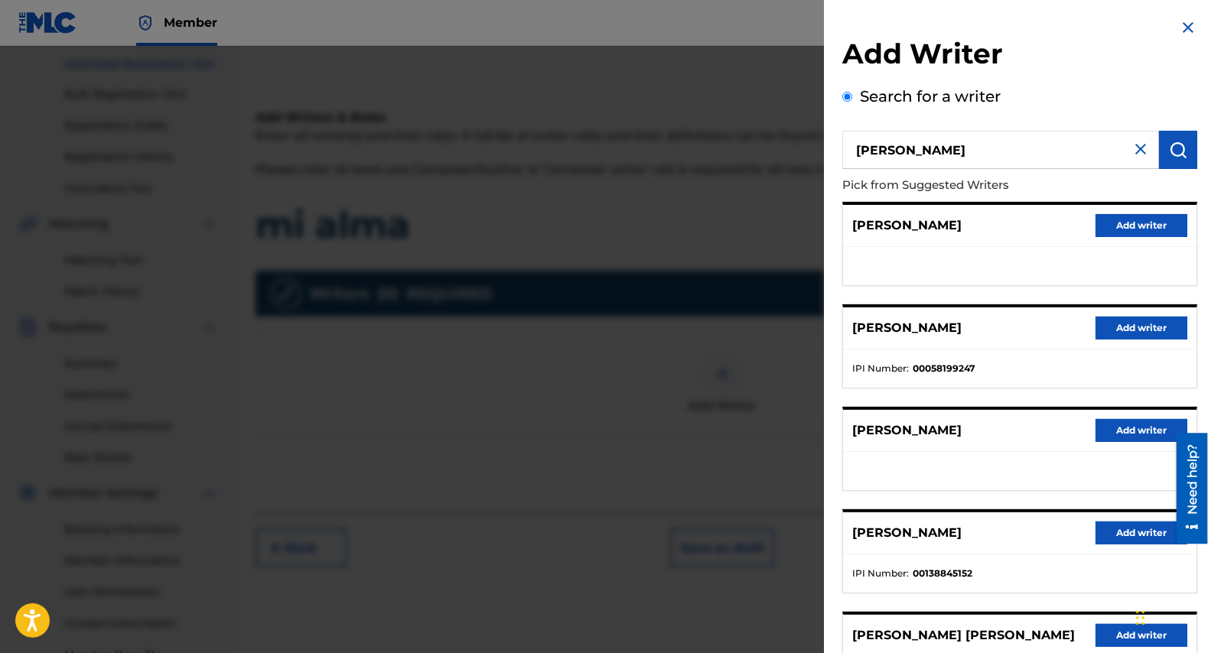
scroll to position [188, 0]
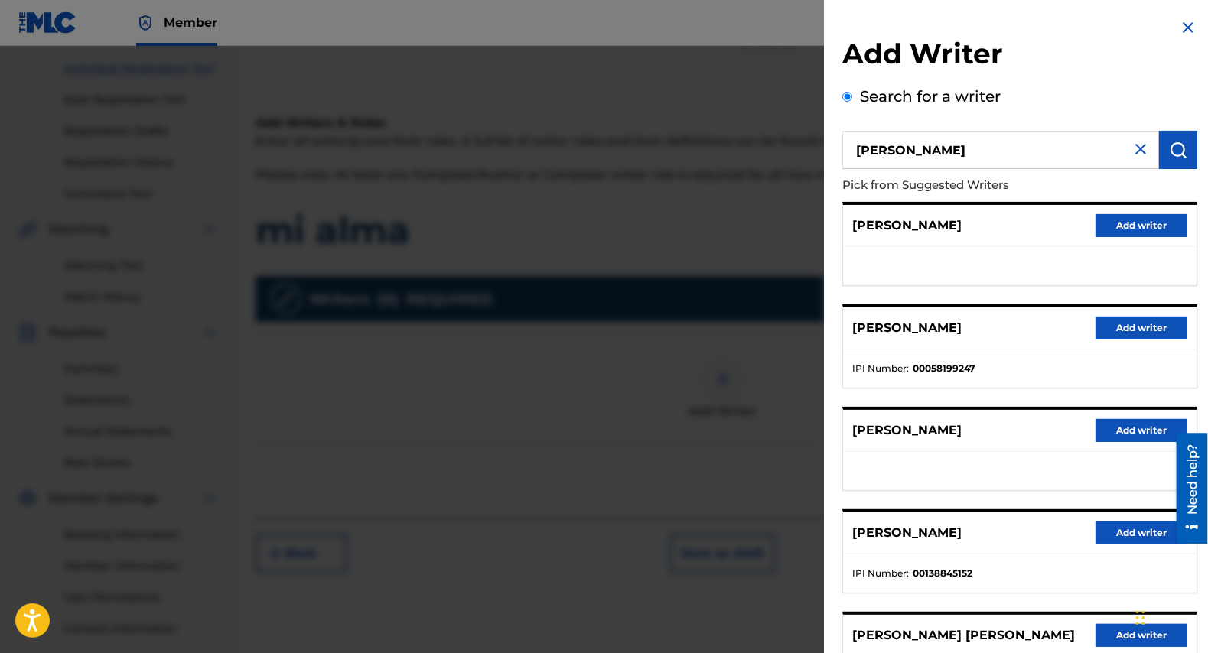
click at [903, 148] on input "[PERSON_NAME]" at bounding box center [1000, 150] width 317 height 38
type input "[PERSON_NAME]"
click at [1175, 155] on img "submit" at bounding box center [1178, 150] width 18 height 18
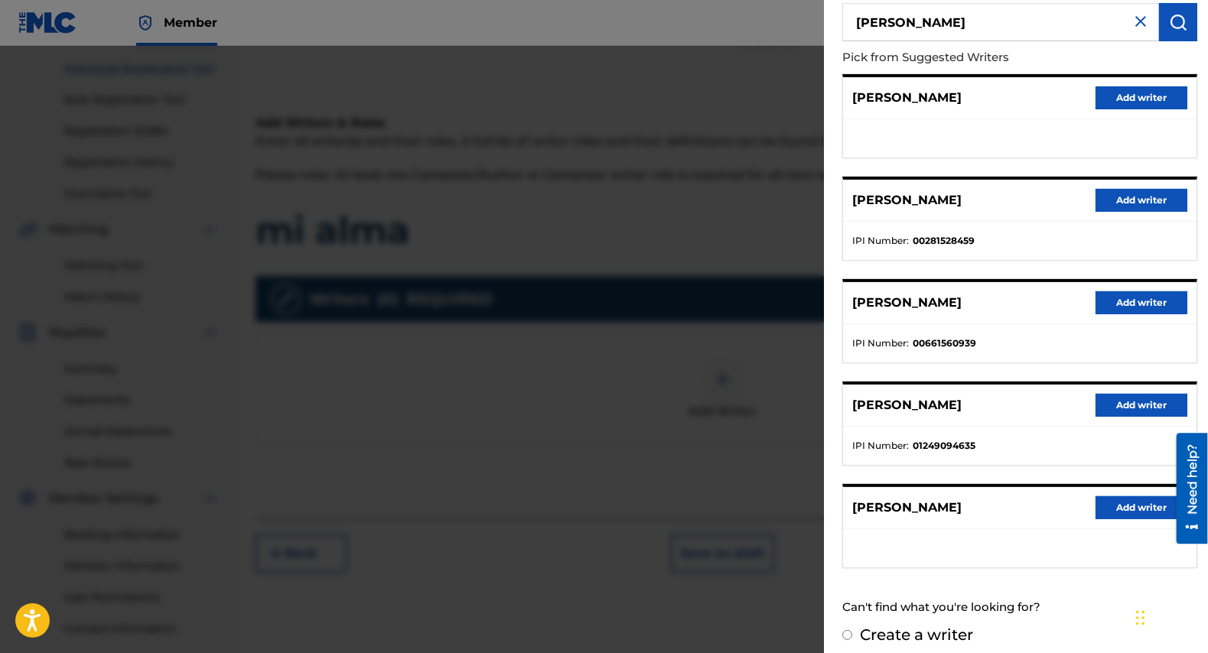
scroll to position [135, 0]
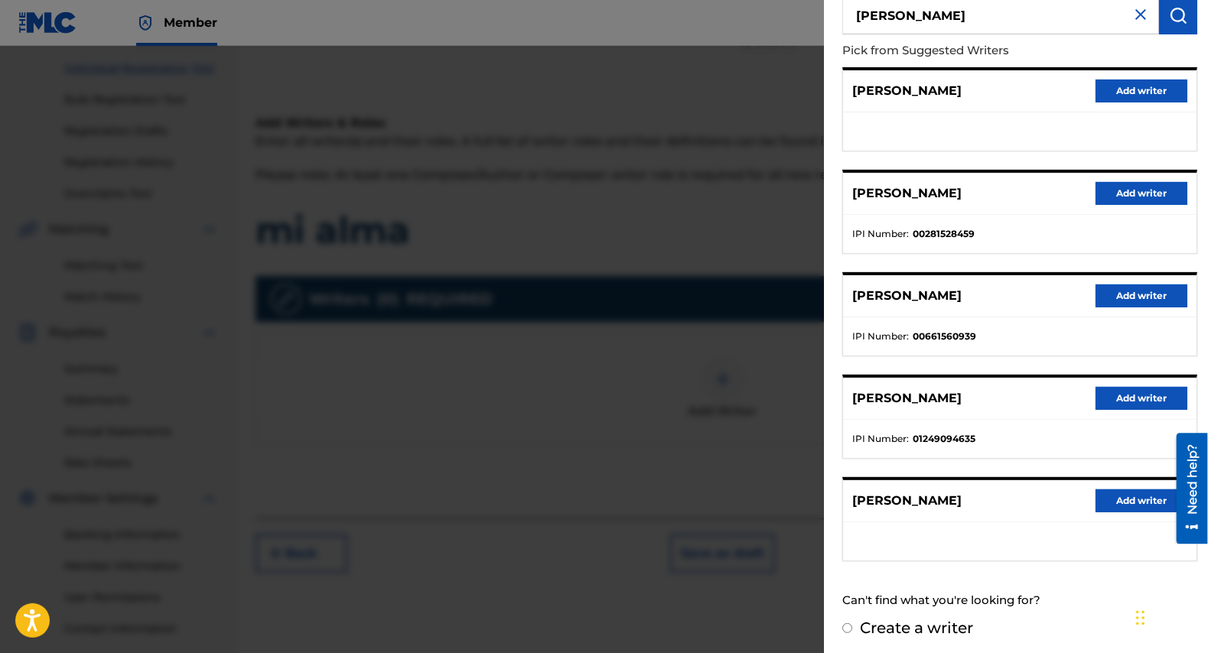
click at [943, 623] on label "Create a writer" at bounding box center [916, 628] width 113 height 18
radio input "true"
click at [852, 624] on input "Create a writer" at bounding box center [847, 629] width 10 height 10
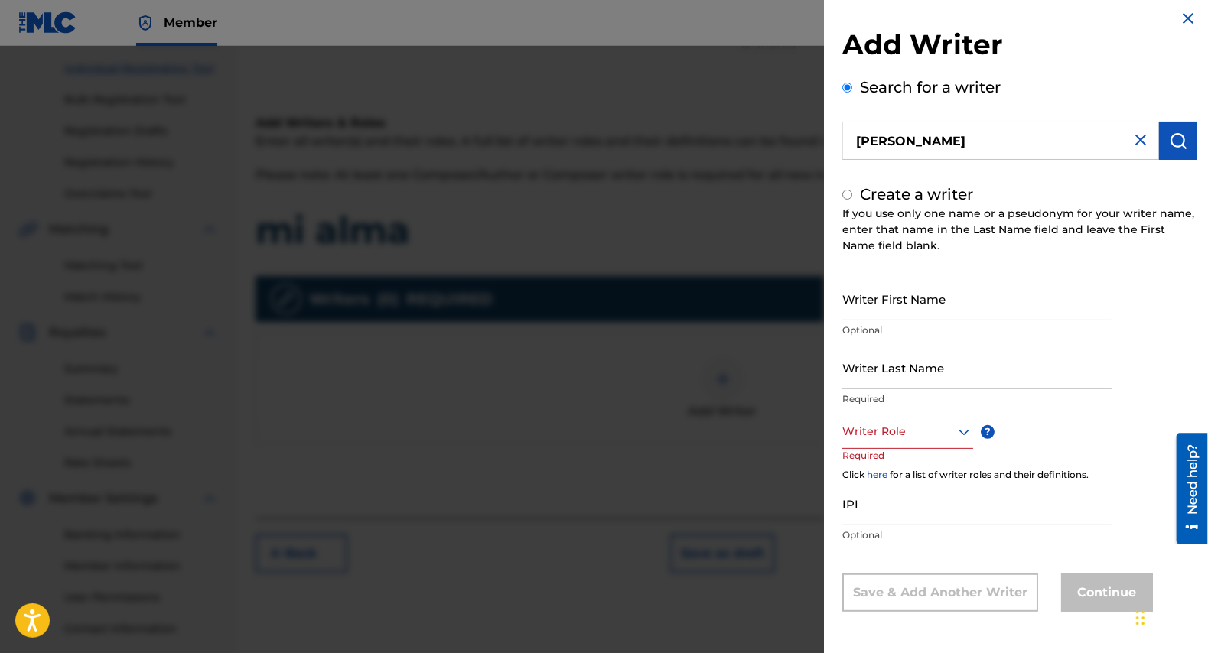
radio input "false"
radio input "true"
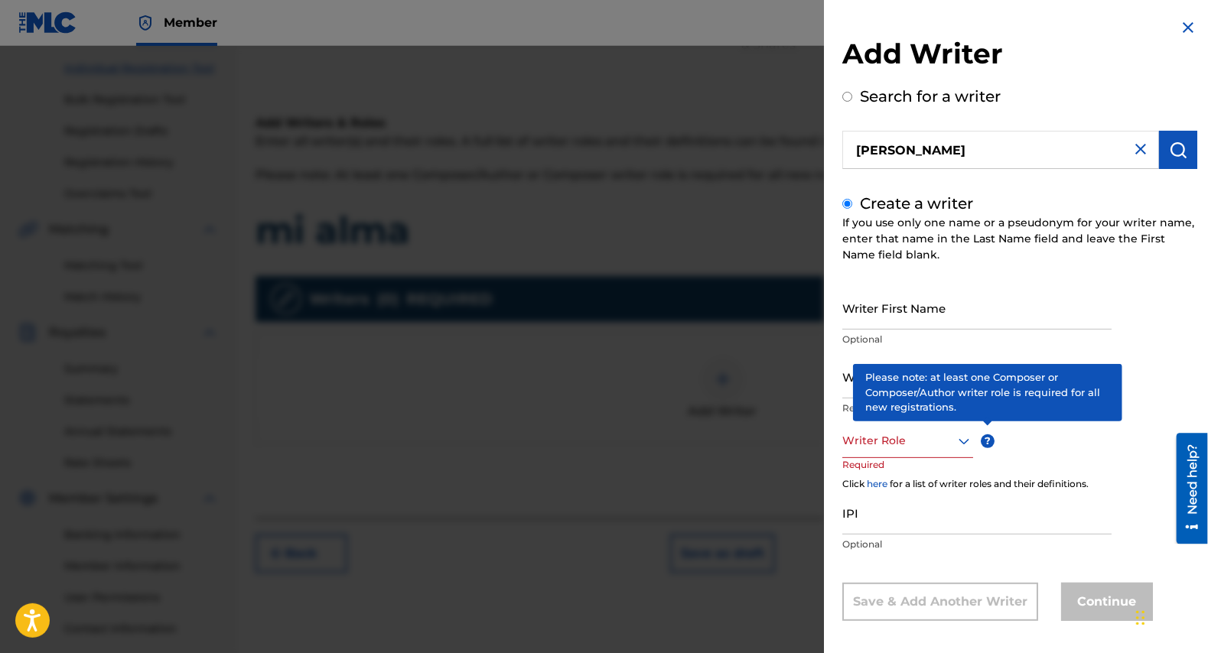
scroll to position [9, 0]
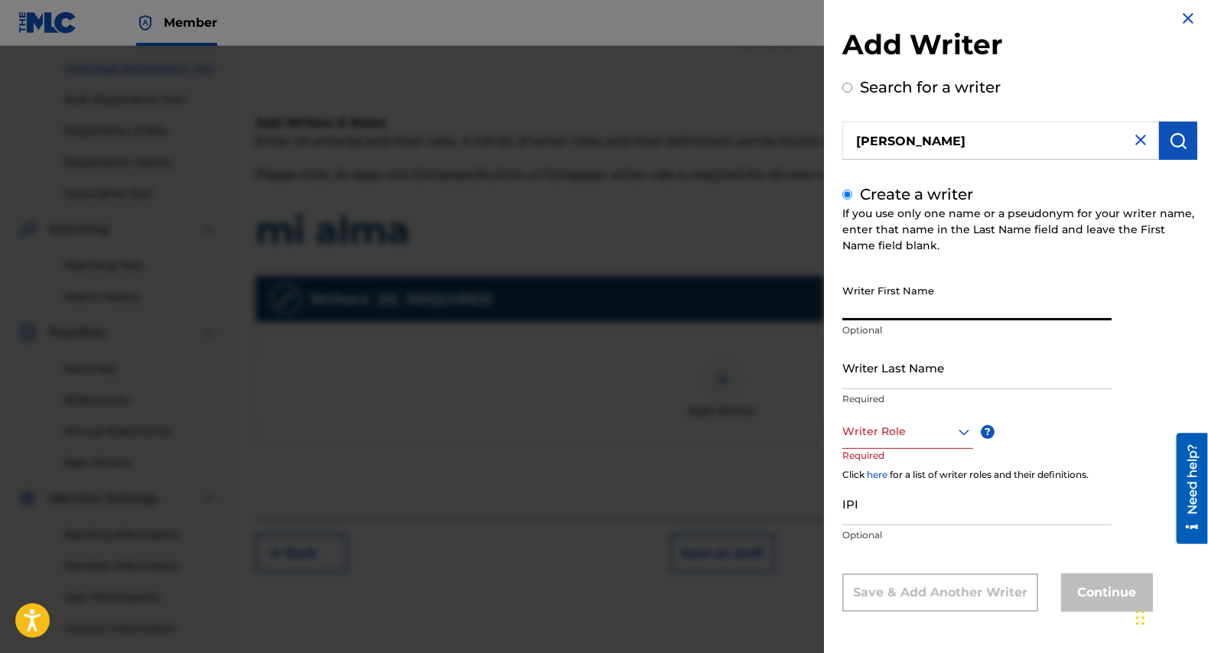
click at [949, 302] on input "Writer First Name" at bounding box center [976, 299] width 269 height 44
type input "[PERSON_NAME]"
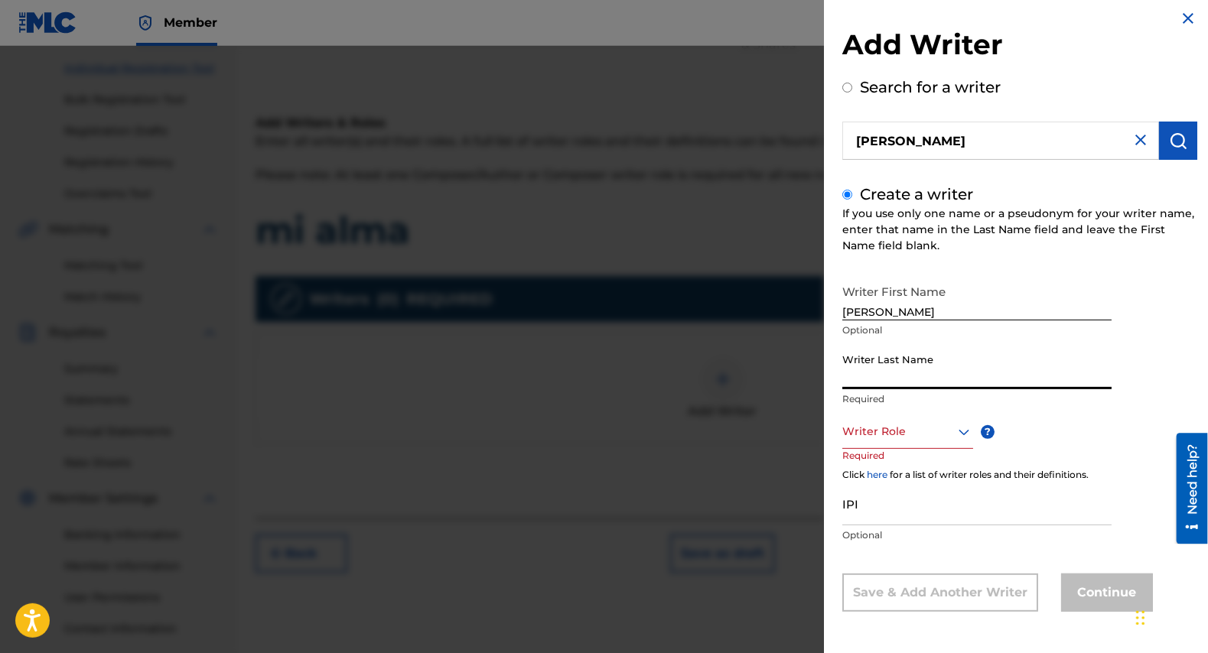
click at [899, 372] on input "Writer Last Name" at bounding box center [976, 368] width 269 height 44
type input "GUMBUCHI"
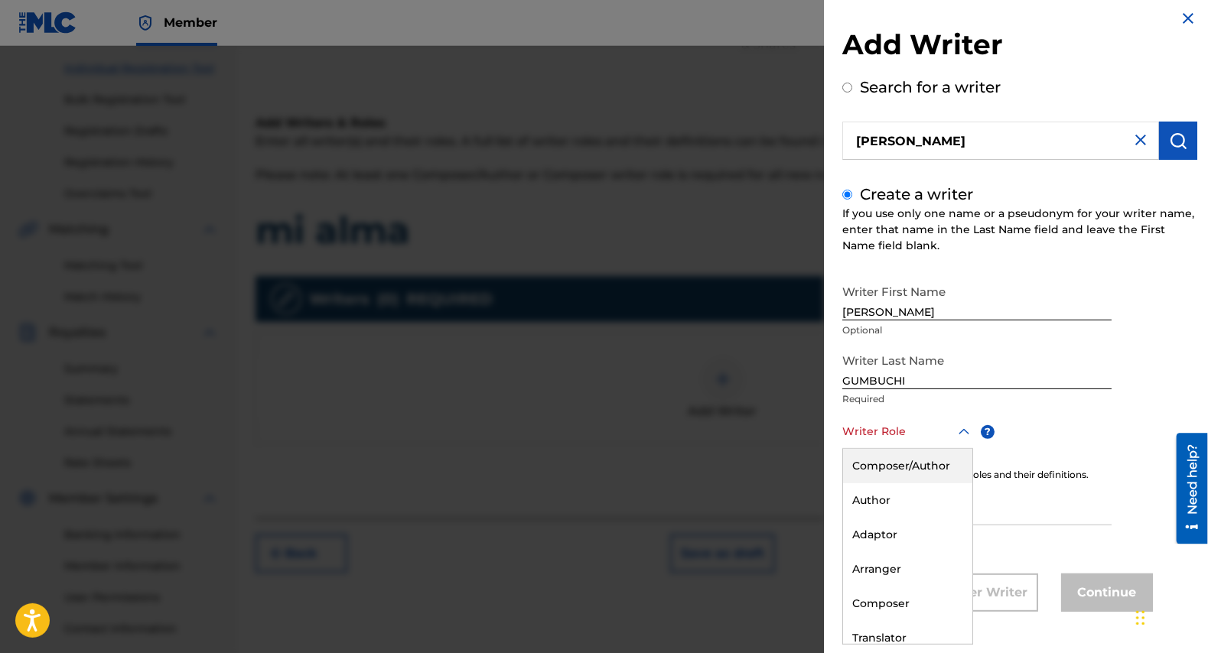
click at [899, 435] on div at bounding box center [907, 431] width 131 height 19
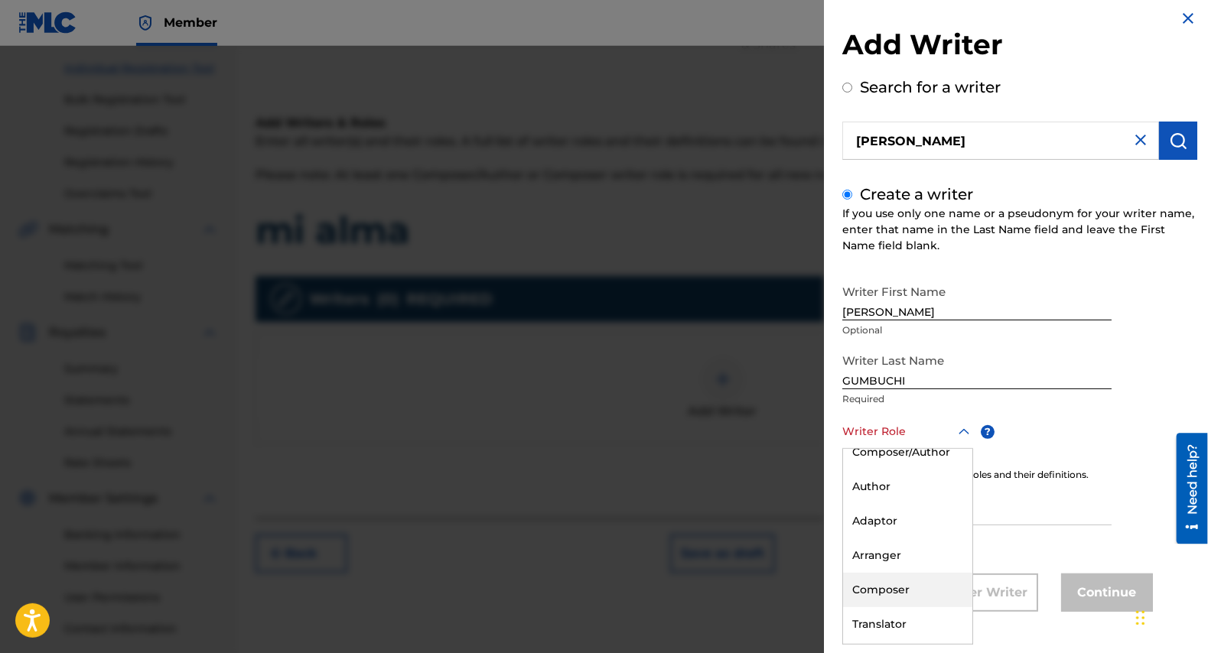
scroll to position [0, 0]
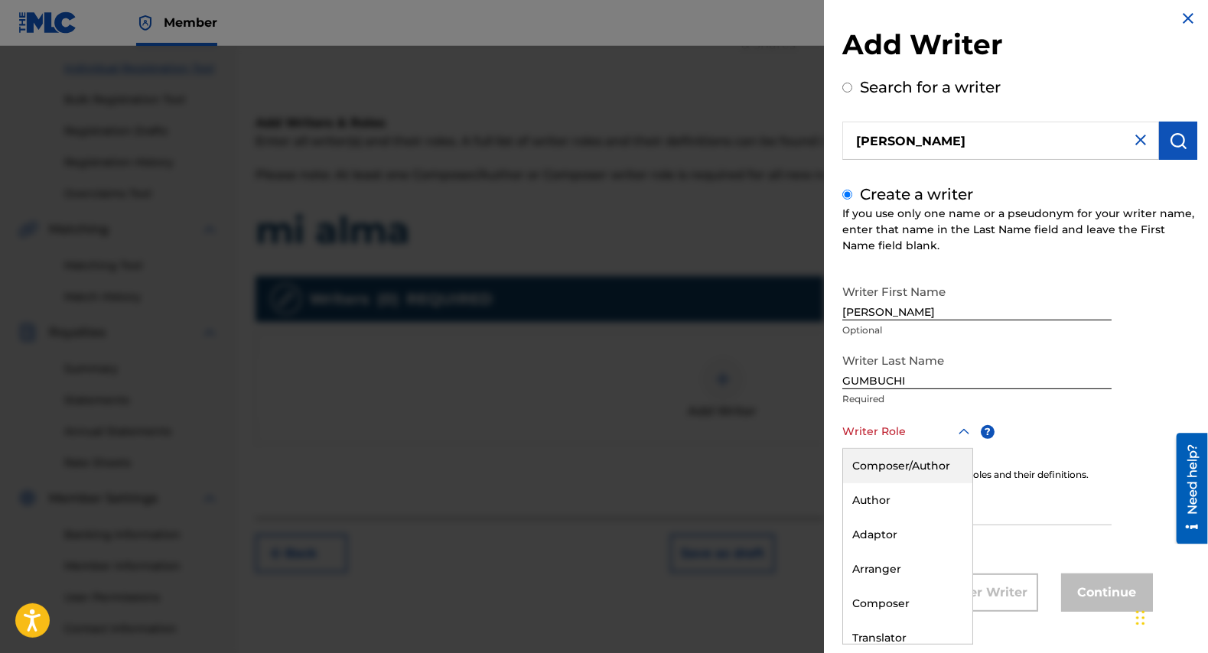
click at [920, 469] on div "Composer/Author" at bounding box center [907, 466] width 129 height 34
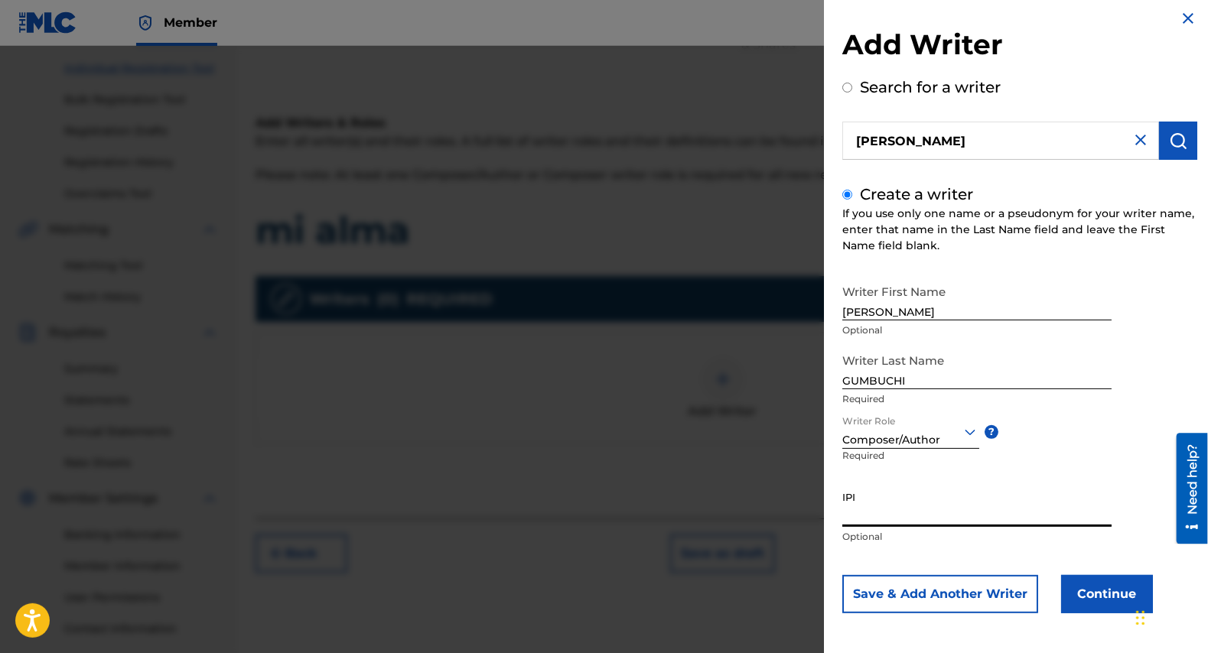
click at [908, 519] on input "IPI" at bounding box center [976, 506] width 269 height 44
type input "01313069975"
click at [1100, 595] on button "Continue" at bounding box center [1107, 594] width 92 height 38
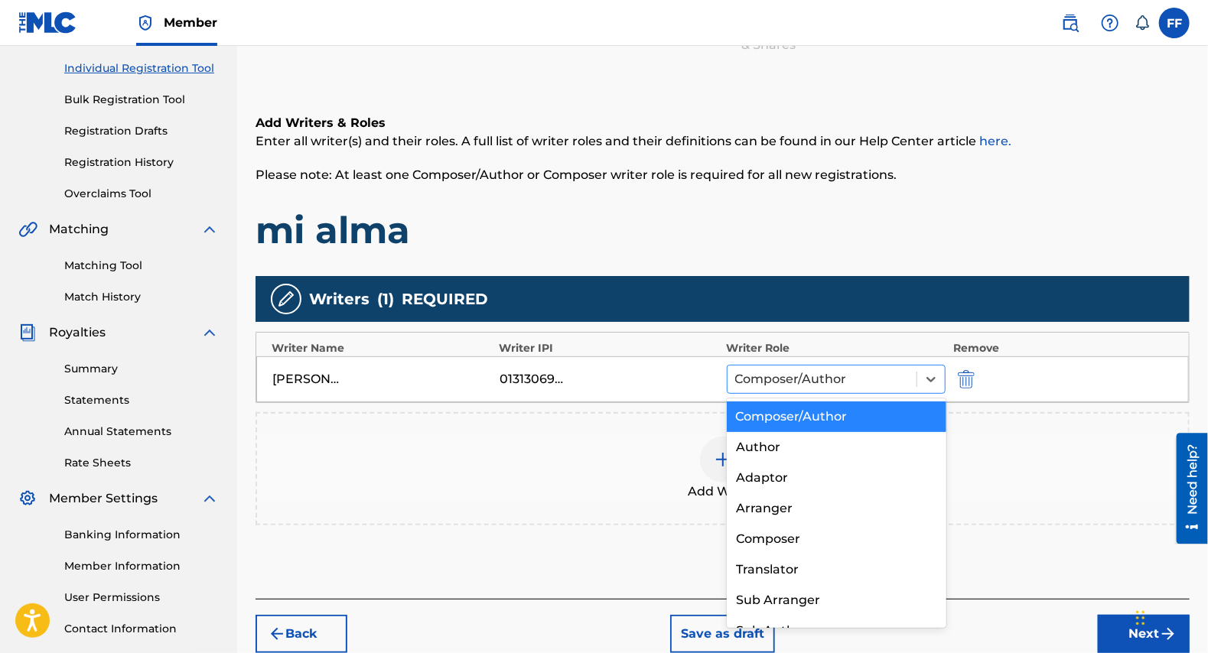
click at [825, 385] on div at bounding box center [822, 379] width 174 height 21
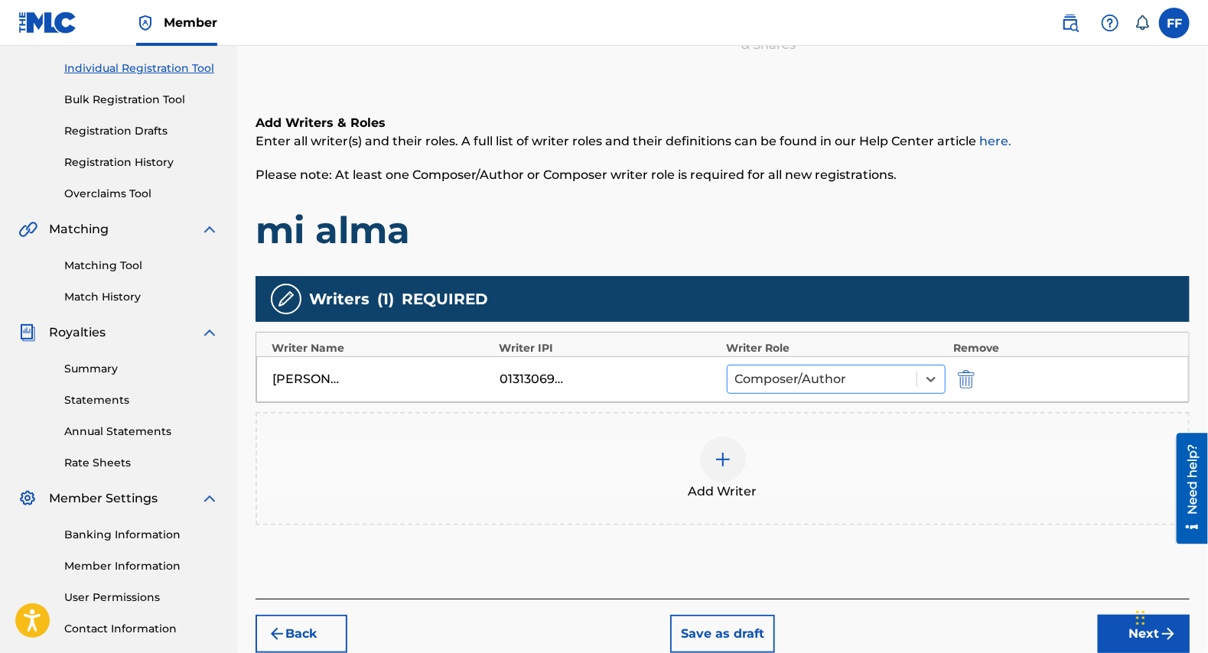
click at [825, 385] on div at bounding box center [822, 379] width 174 height 21
click at [1115, 628] on button "Next" at bounding box center [1144, 634] width 92 height 38
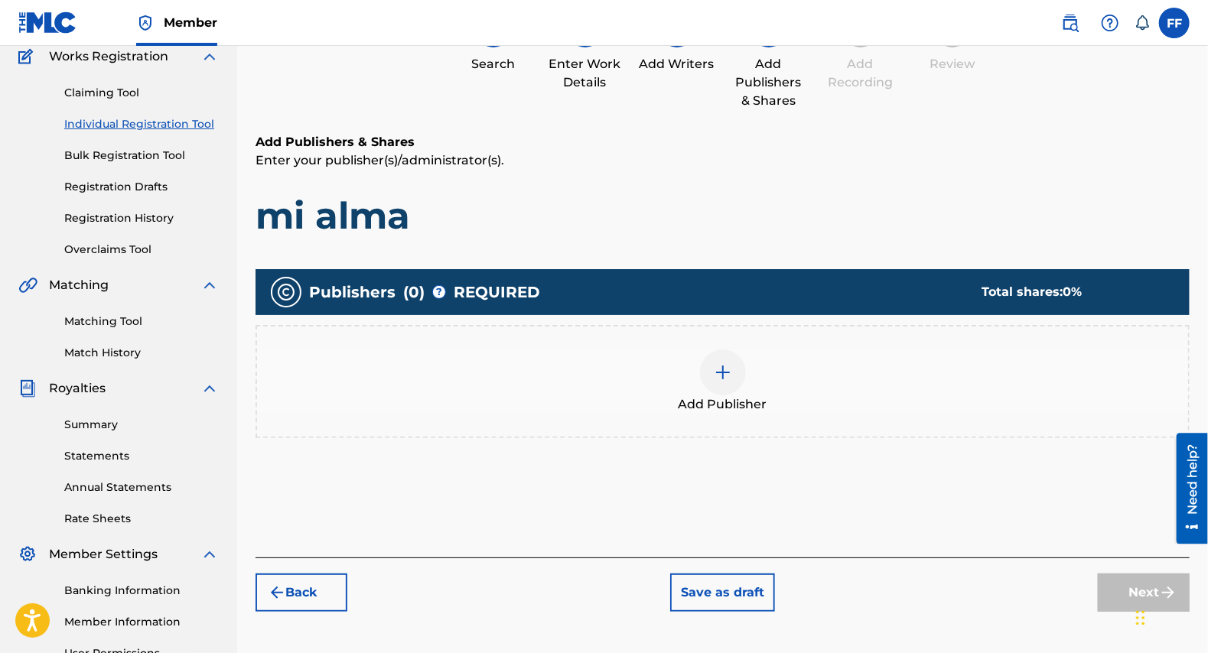
scroll to position [136, 0]
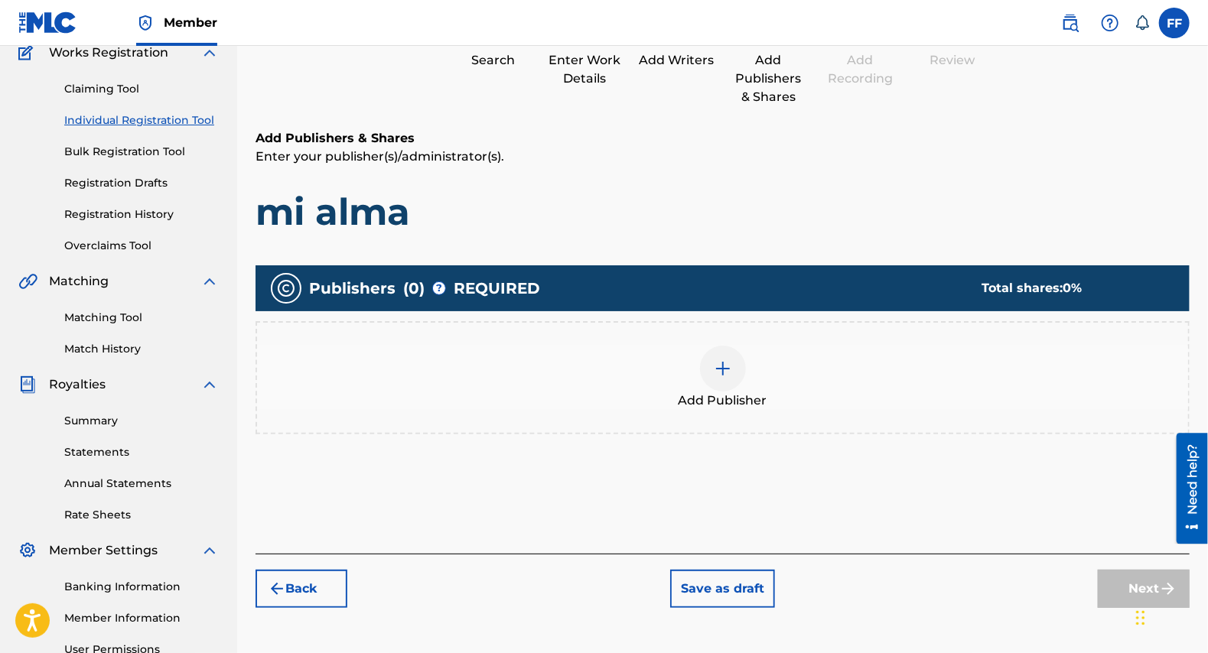
click at [721, 361] on img at bounding box center [723, 369] width 18 height 18
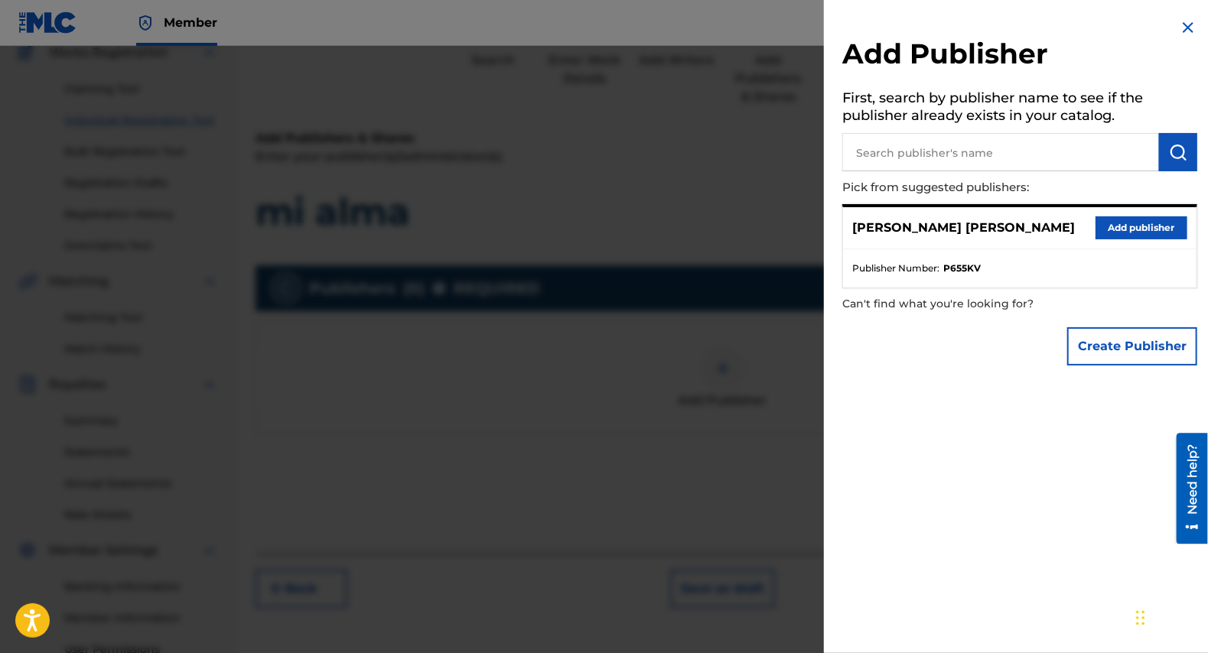
click at [1109, 348] on button "Create Publisher" at bounding box center [1132, 346] width 130 height 38
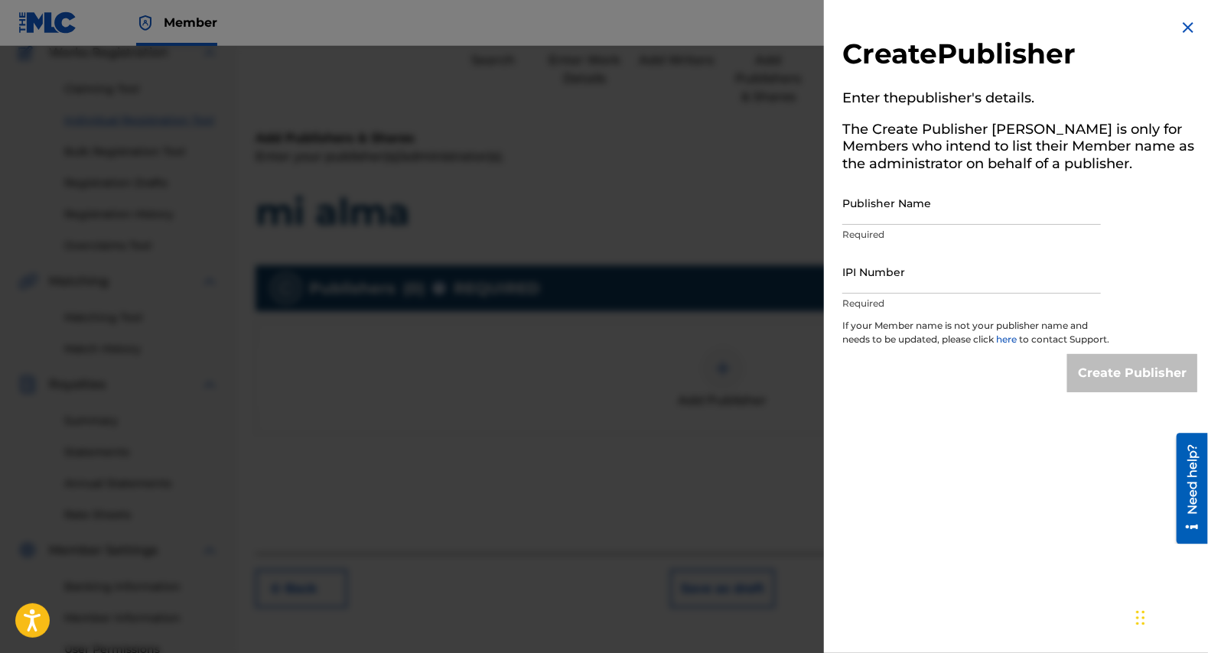
click at [1180, 27] on img at bounding box center [1188, 27] width 18 height 18
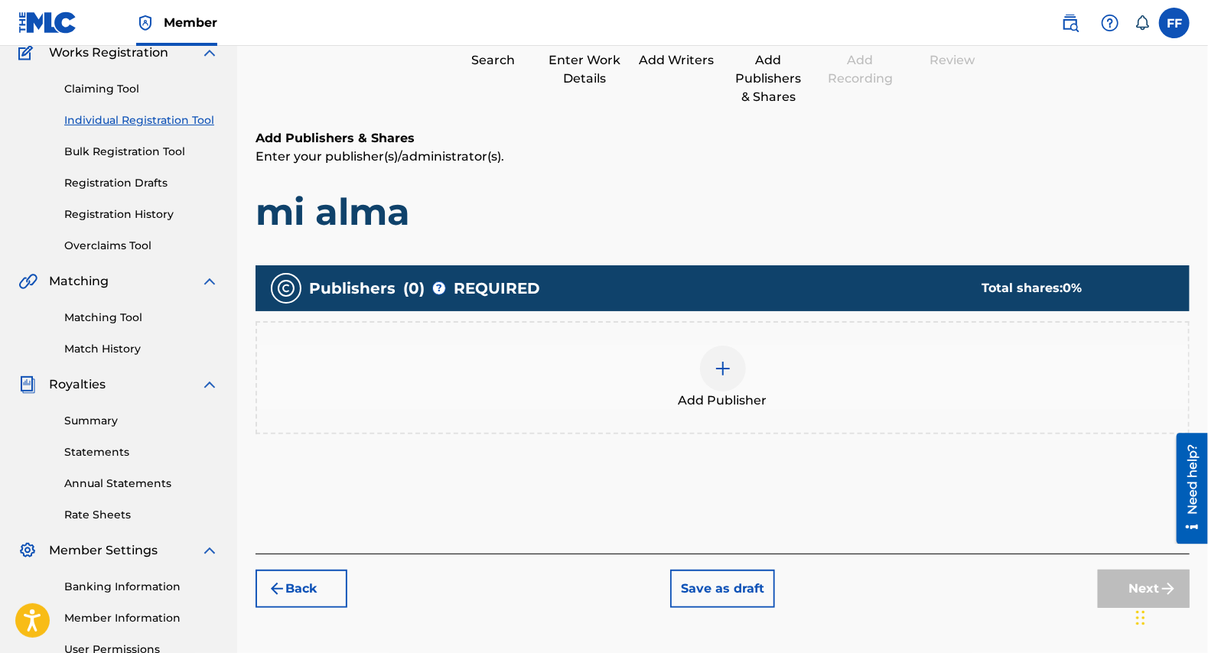
click at [729, 366] on img at bounding box center [723, 369] width 18 height 18
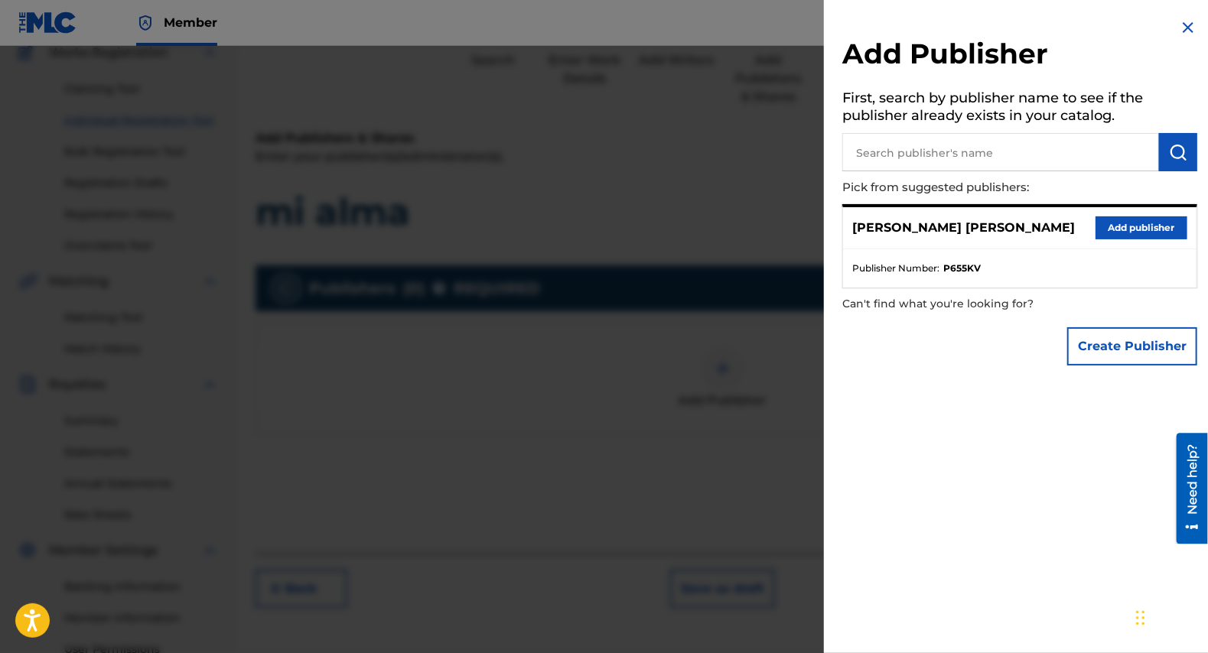
click at [1099, 347] on button "Create Publisher" at bounding box center [1132, 346] width 130 height 38
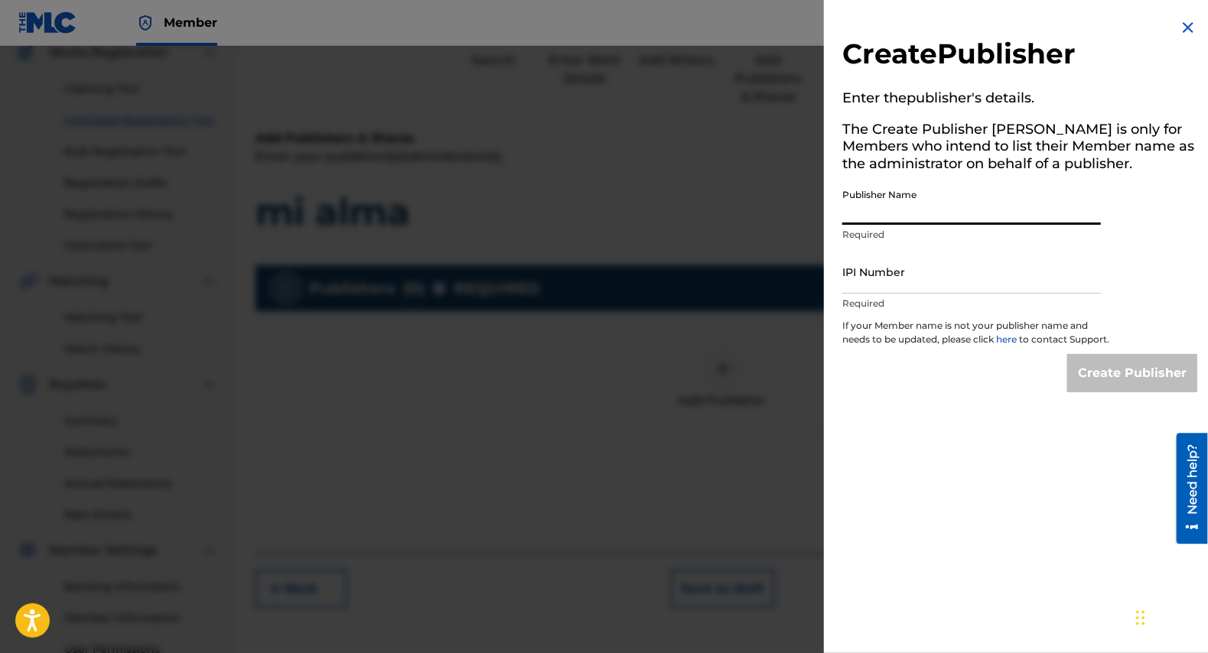
click at [903, 219] on input "Publisher Name" at bounding box center [971, 203] width 259 height 44
click at [1179, 31] on img at bounding box center [1188, 27] width 18 height 18
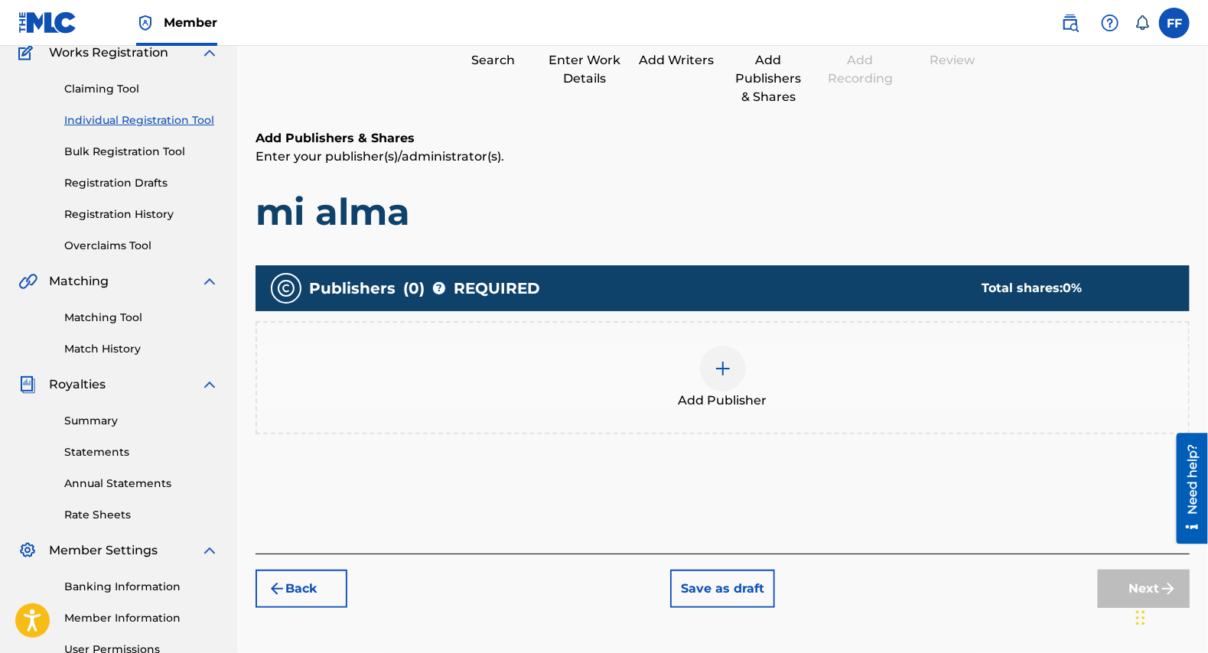
click at [719, 349] on div at bounding box center [723, 369] width 46 height 46
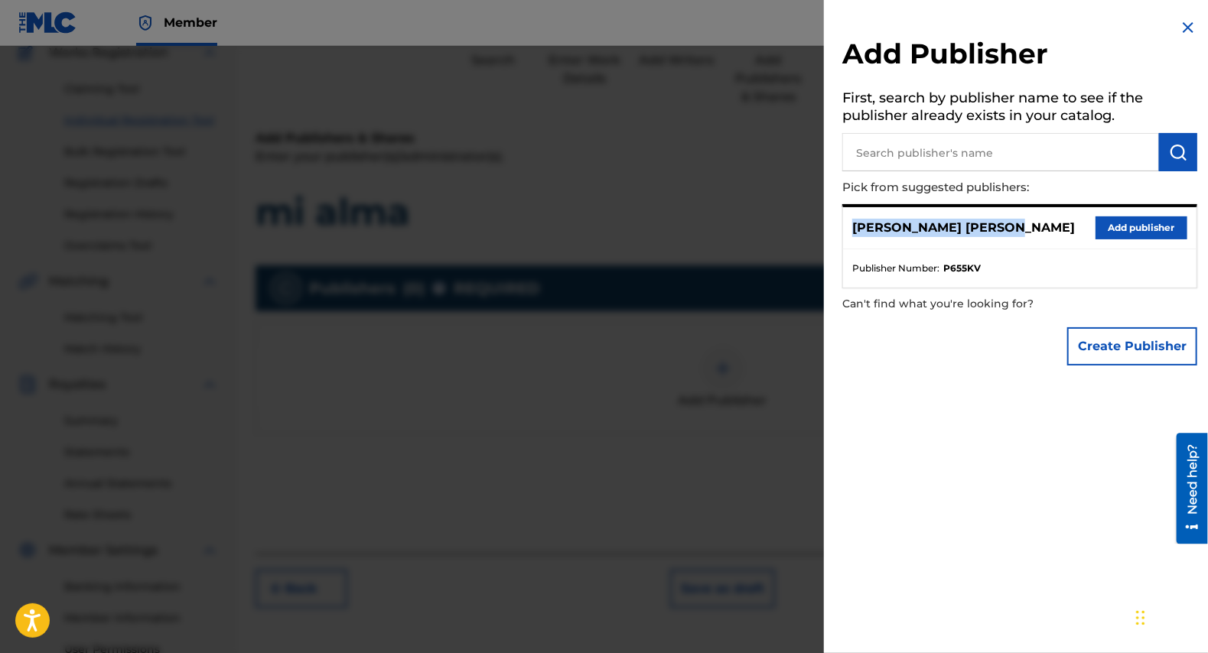
drag, startPoint x: 851, startPoint y: 226, endPoint x: 1029, endPoint y: 229, distance: 178.3
click at [1029, 229] on div "[PERSON_NAME] [PERSON_NAME] publisher" at bounding box center [1019, 228] width 353 height 42
copy p "[PERSON_NAME] [PERSON_NAME]"
click at [1119, 342] on button "Create Publisher" at bounding box center [1132, 346] width 130 height 38
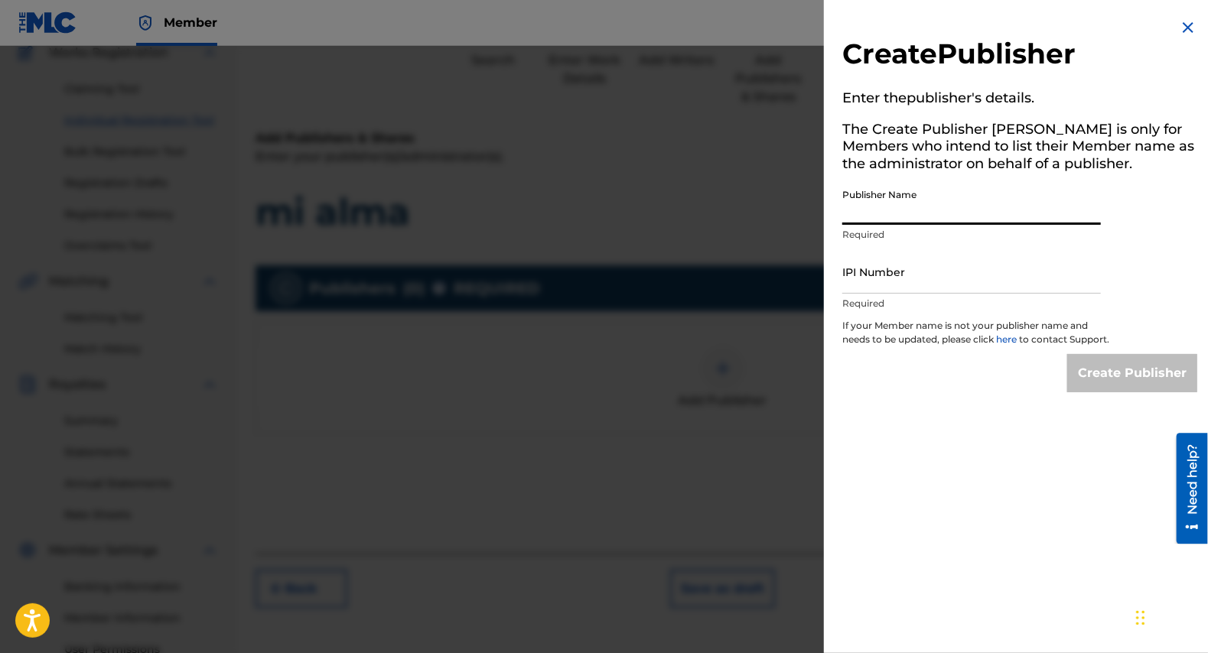
click at [913, 218] on input "Publisher Name" at bounding box center [971, 203] width 259 height 44
paste input "[PERSON_NAME] [PERSON_NAME]"
type input "[PERSON_NAME] [PERSON_NAME]"
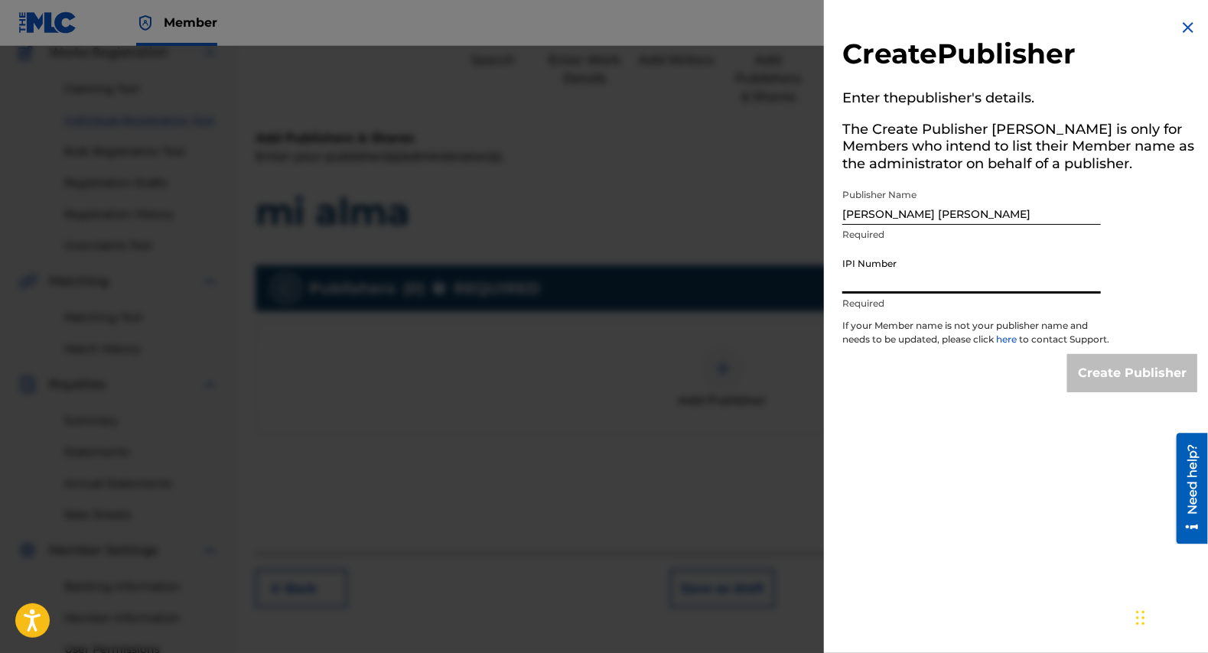
click at [886, 275] on input "IPI Number" at bounding box center [971, 272] width 259 height 44
type input "01313069975"
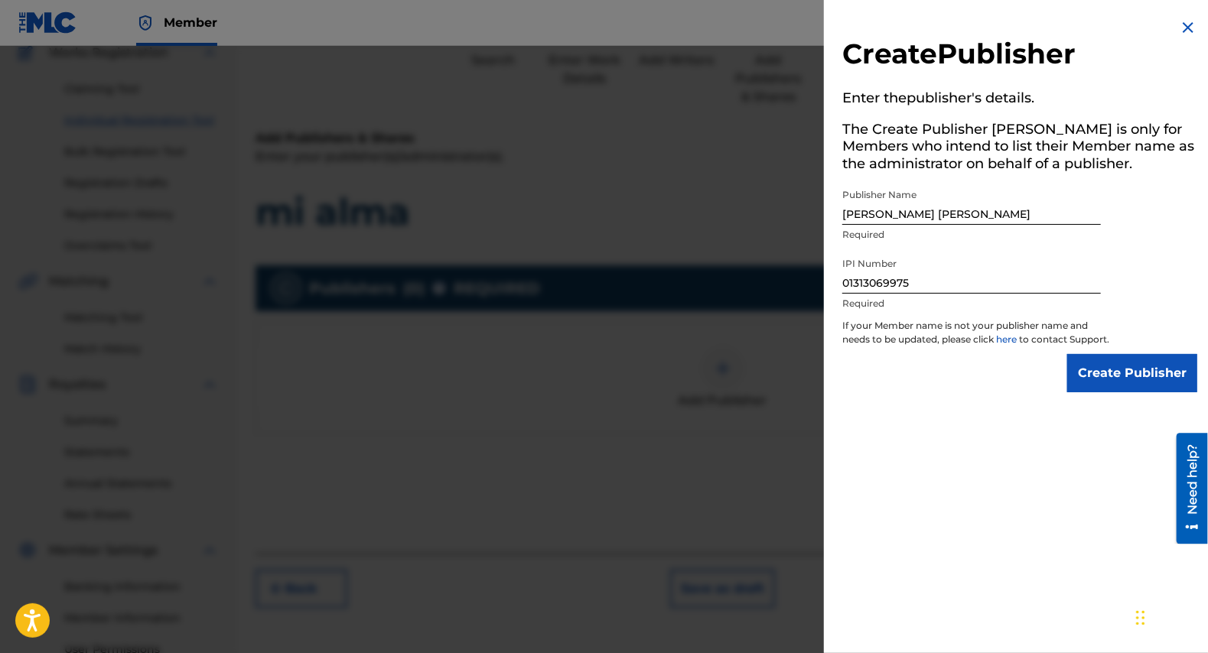
click at [1105, 392] on input "Create Publisher" at bounding box center [1132, 373] width 130 height 38
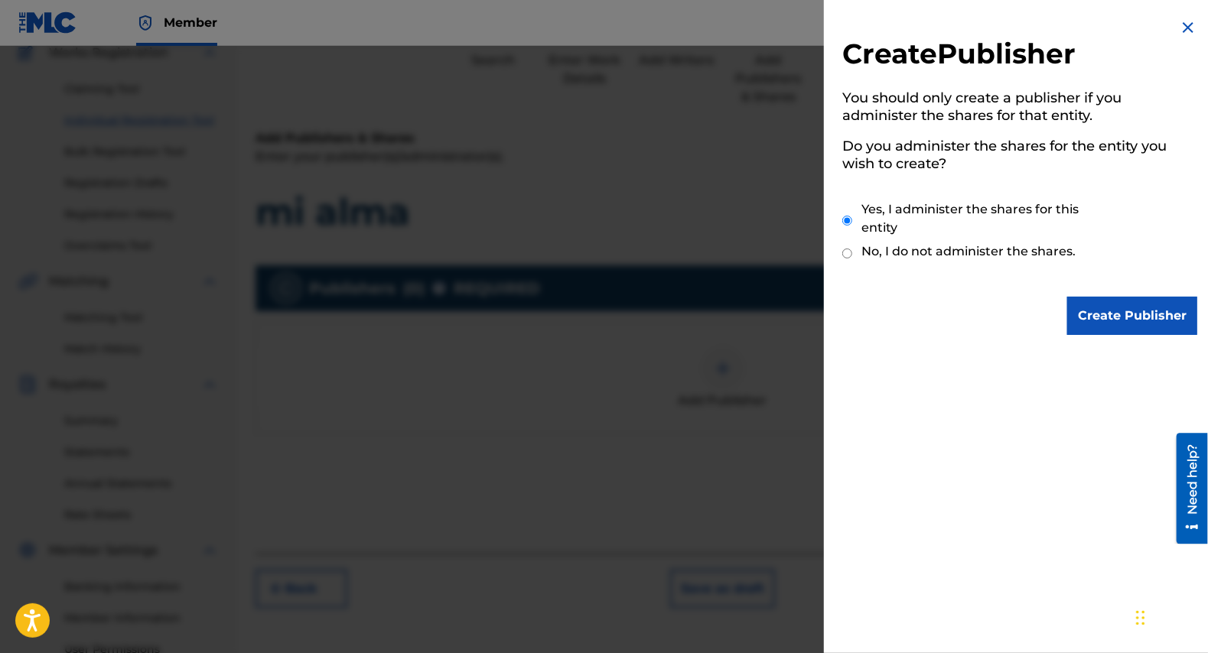
click at [1104, 316] on input "Create Publisher" at bounding box center [1132, 316] width 130 height 38
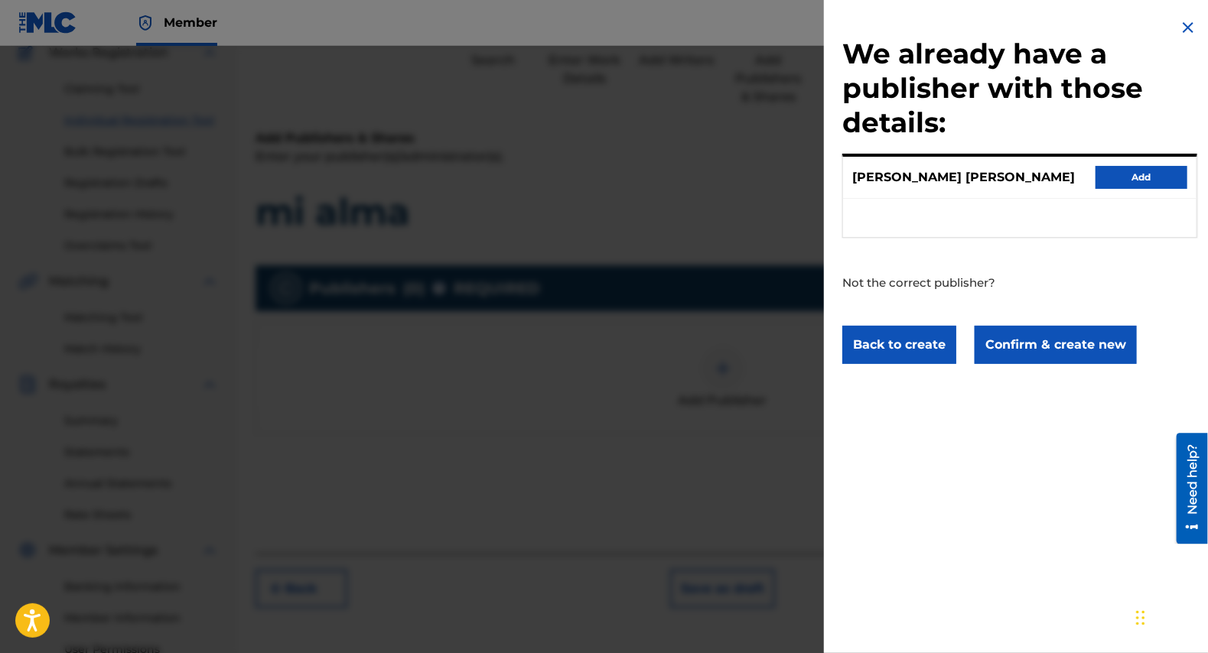
click at [1076, 348] on button "Confirm & create new" at bounding box center [1056, 345] width 162 height 38
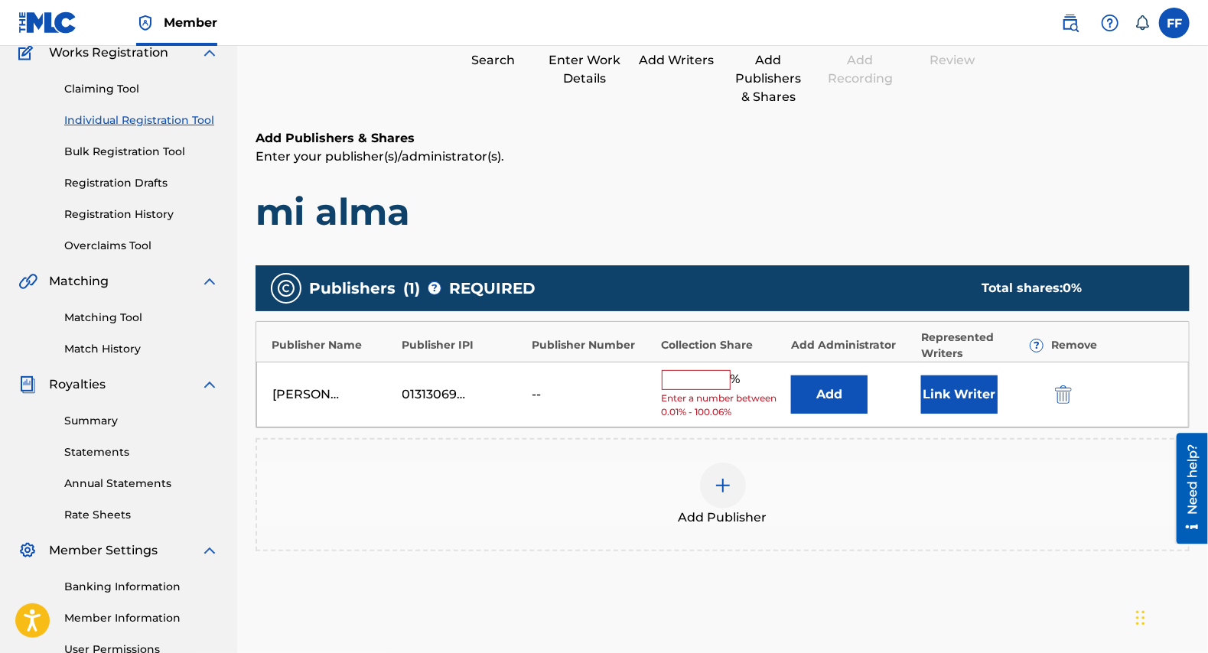
click at [708, 370] on input "text" at bounding box center [696, 380] width 69 height 20
type input "60"
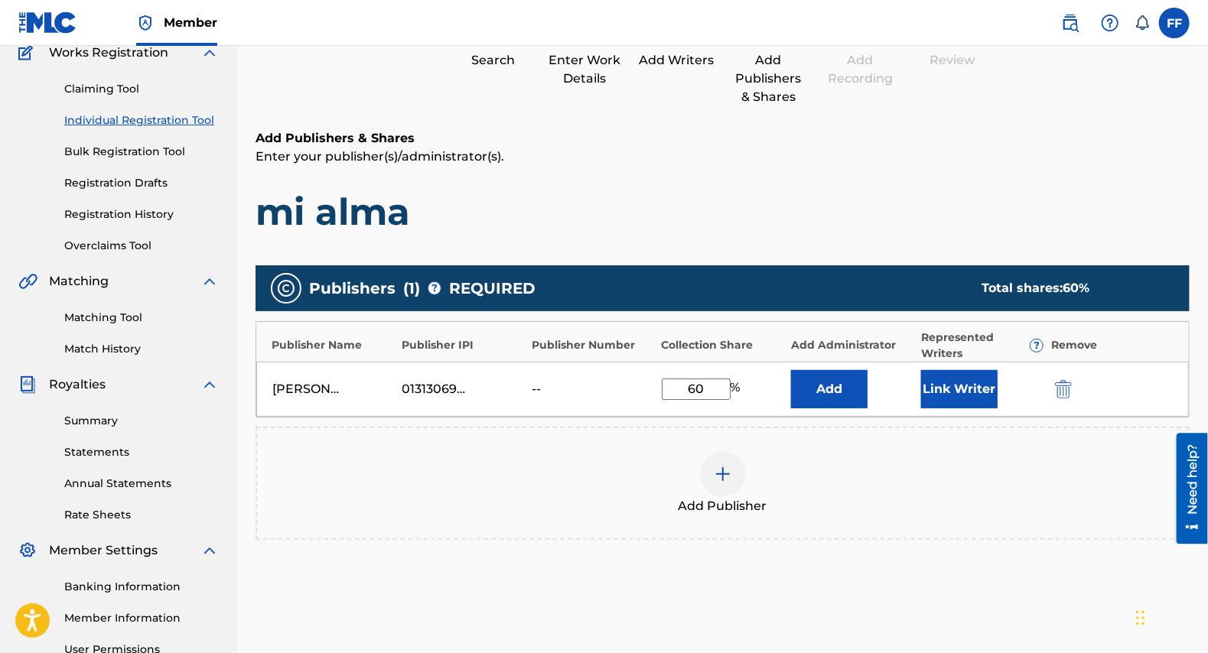
click at [936, 385] on button "Link Writer" at bounding box center [959, 389] width 77 height 38
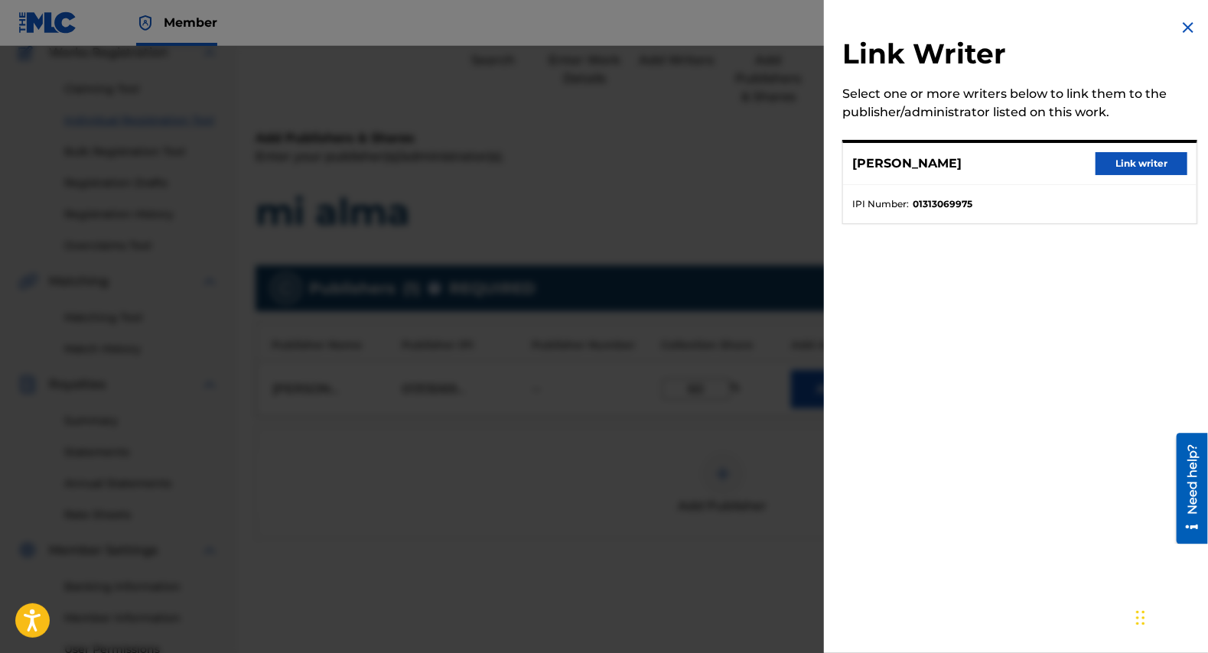
click at [1137, 161] on button "Link writer" at bounding box center [1142, 163] width 92 height 23
